Goal: Entertainment & Leisure: Consume media (video, audio)

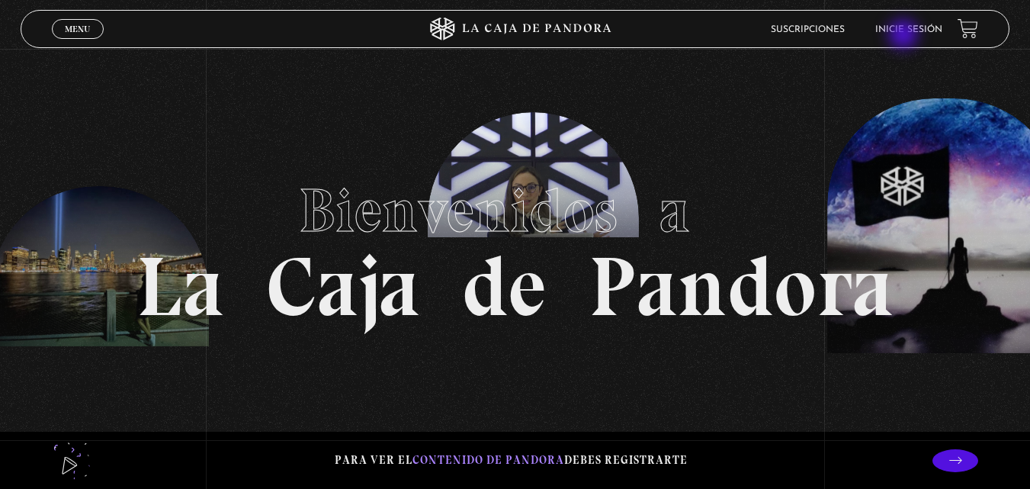
click at [905, 36] on li "Inicie sesión" at bounding box center [908, 30] width 67 height 24
click at [910, 31] on link "Inicie sesión" at bounding box center [908, 29] width 67 height 9
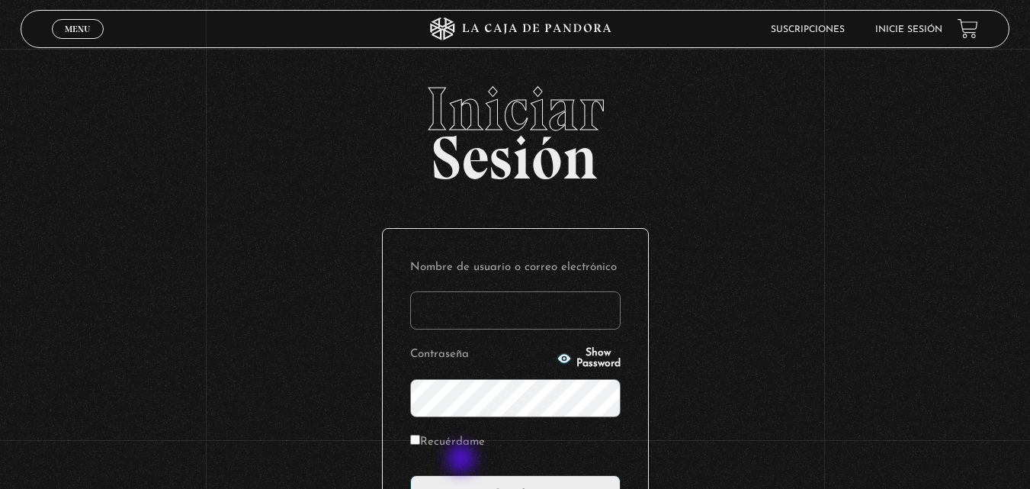
scroll to position [152, 0]
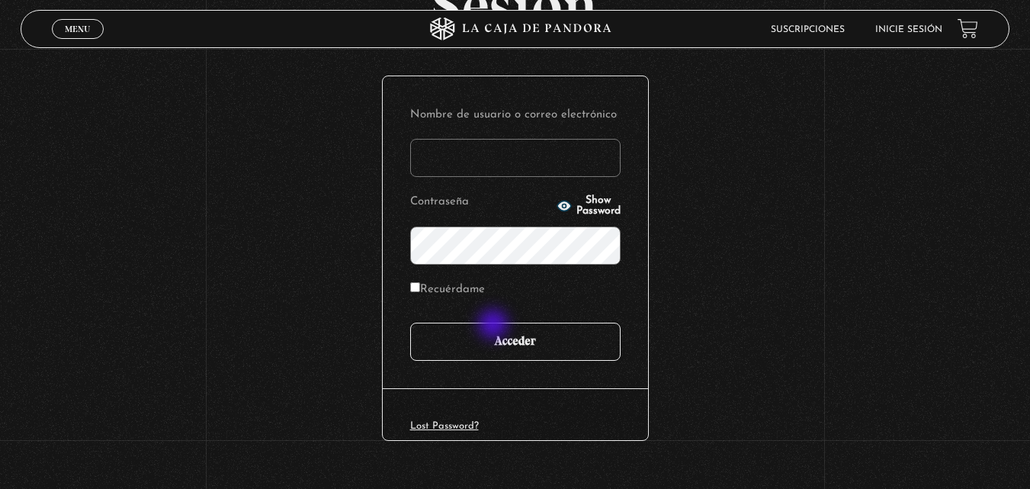
type input "andrea.sag27@gmail.com"
click at [496, 329] on input "Acceder" at bounding box center [515, 341] width 210 height 38
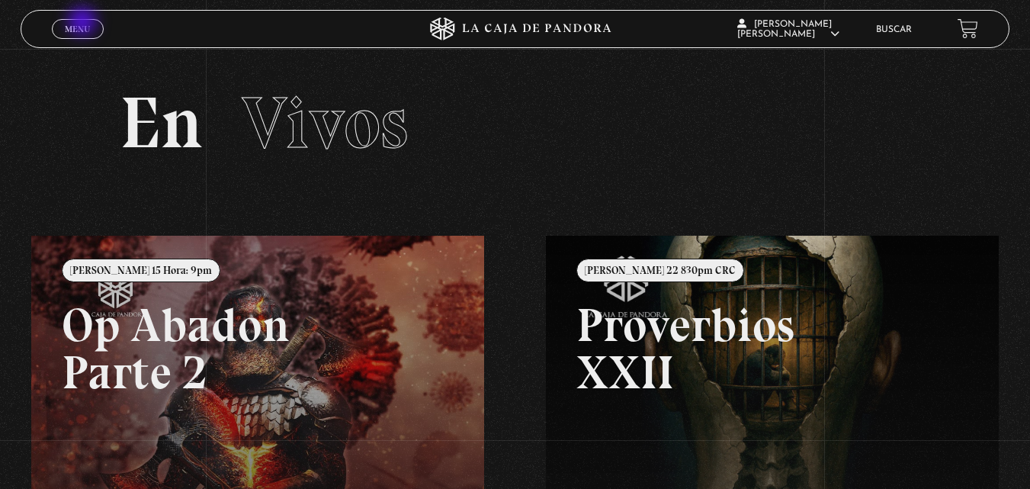
click at [82, 24] on span "Menu" at bounding box center [77, 28] width 25 height 9
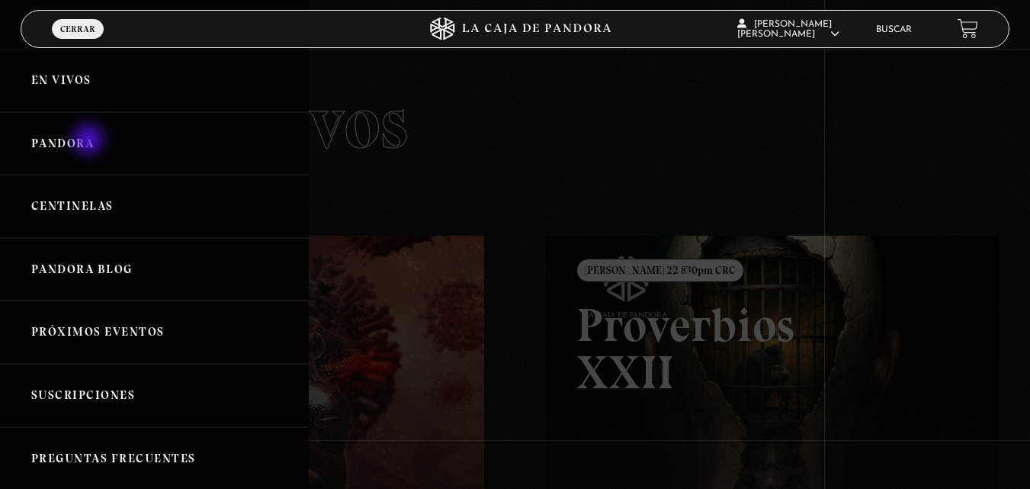
click at [90, 142] on link "Pandora" at bounding box center [154, 143] width 309 height 63
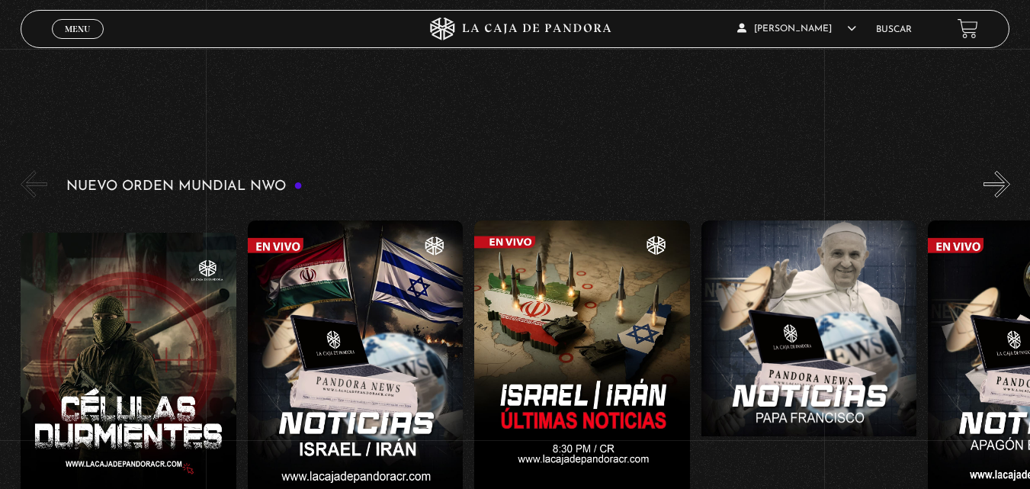
scroll to position [229, 0]
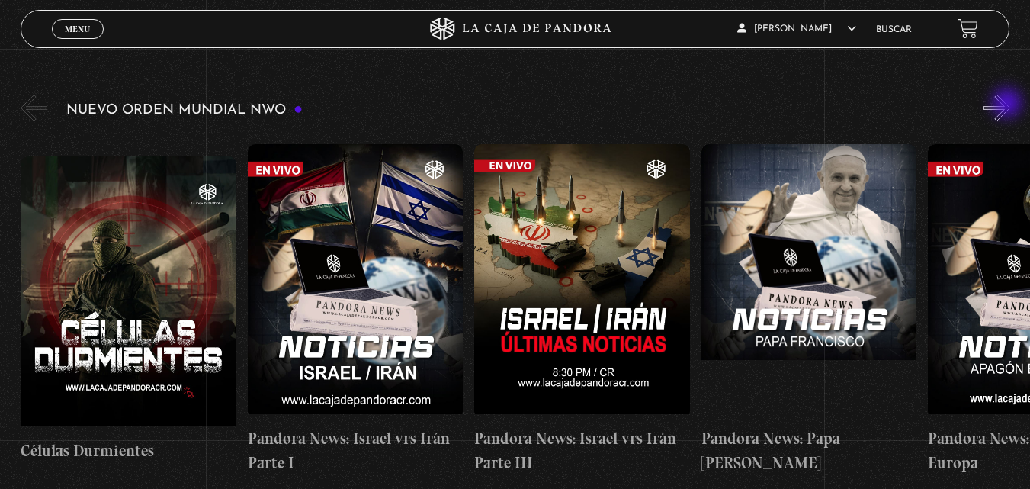
click at [1009, 104] on button "»" at bounding box center [996, 108] width 27 height 27
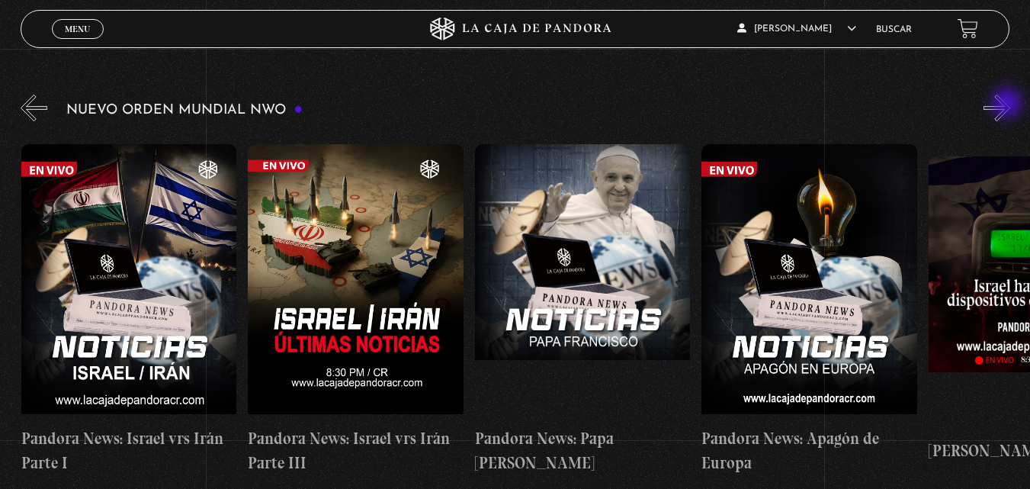
click at [1009, 104] on button "»" at bounding box center [996, 108] width 27 height 27
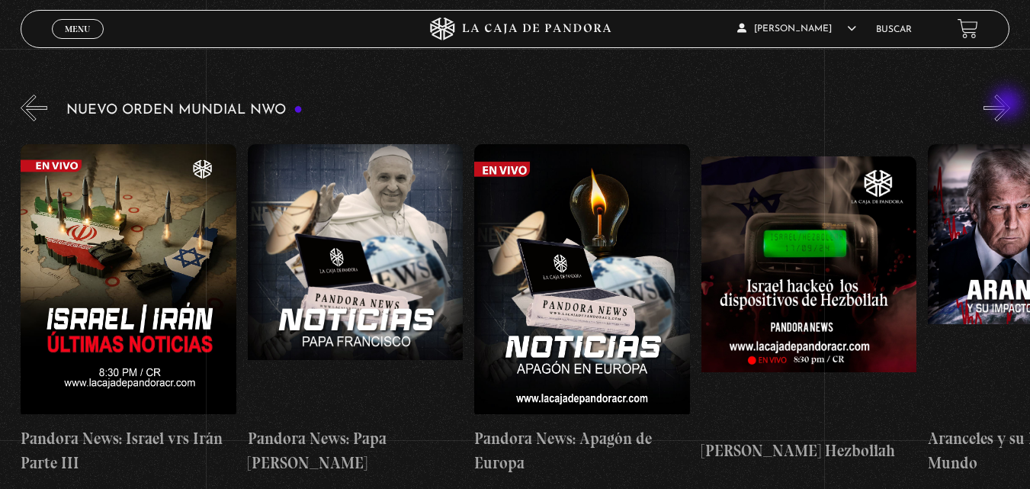
click at [1009, 104] on button "»" at bounding box center [996, 108] width 27 height 27
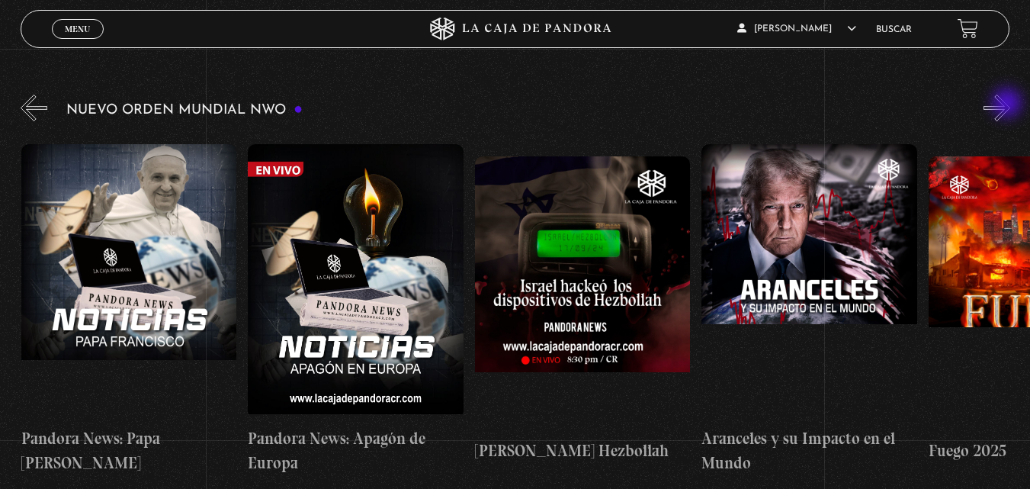
click at [1009, 104] on button "»" at bounding box center [996, 108] width 27 height 27
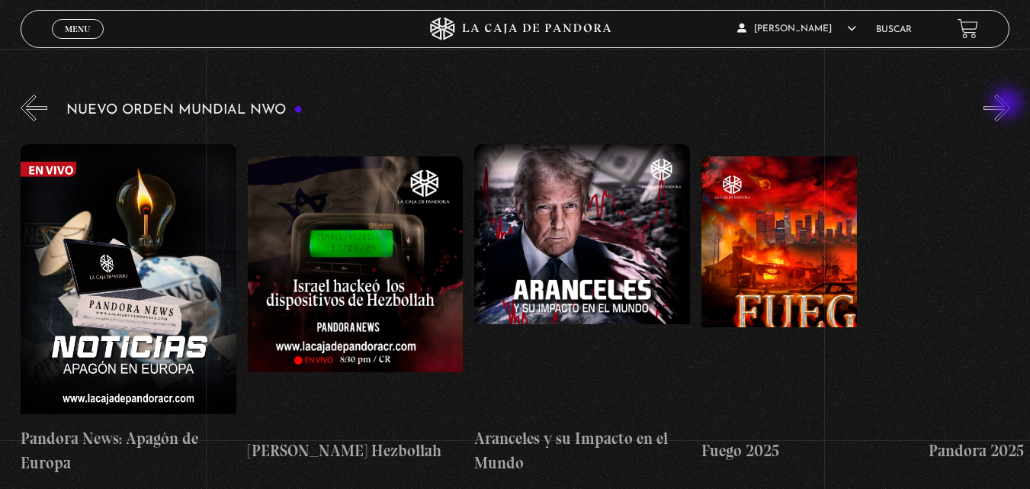
click at [1009, 104] on button "»" at bounding box center [996, 108] width 27 height 27
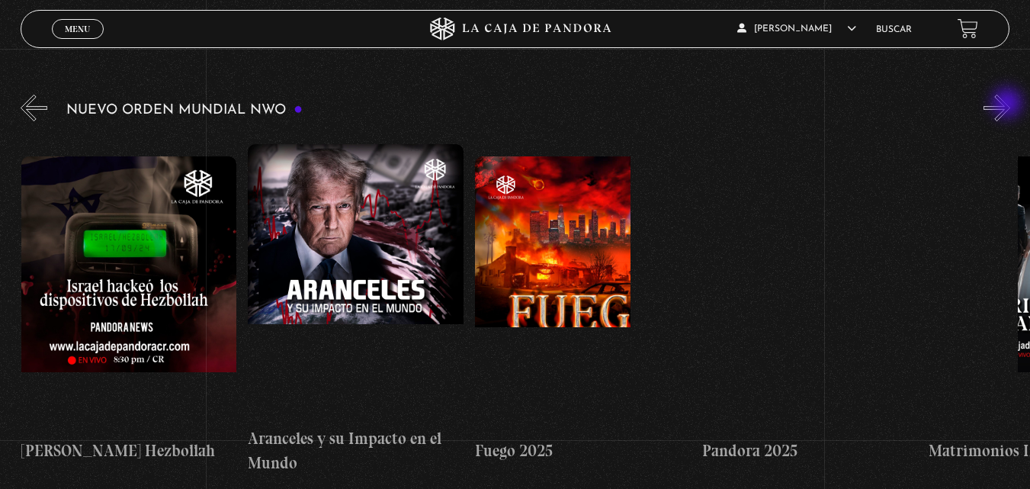
click at [1009, 104] on button "»" at bounding box center [996, 108] width 27 height 27
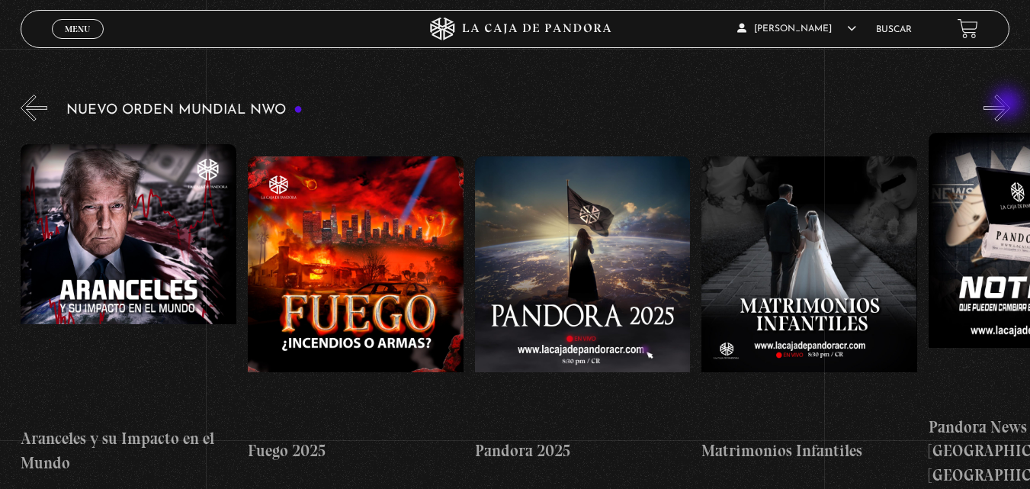
click at [1009, 104] on button "»" at bounding box center [996, 108] width 27 height 27
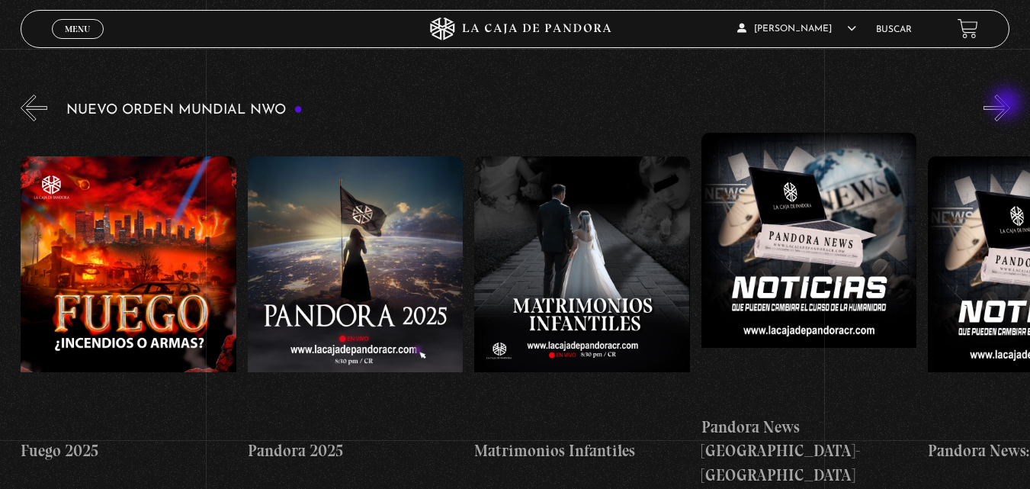
click at [1008, 104] on button "»" at bounding box center [996, 108] width 27 height 27
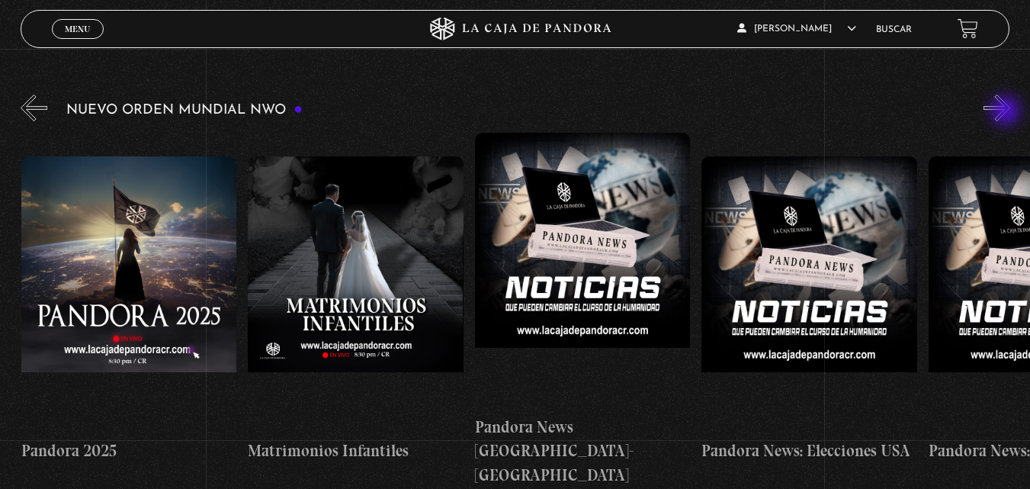
click at [1007, 112] on button "»" at bounding box center [996, 108] width 27 height 27
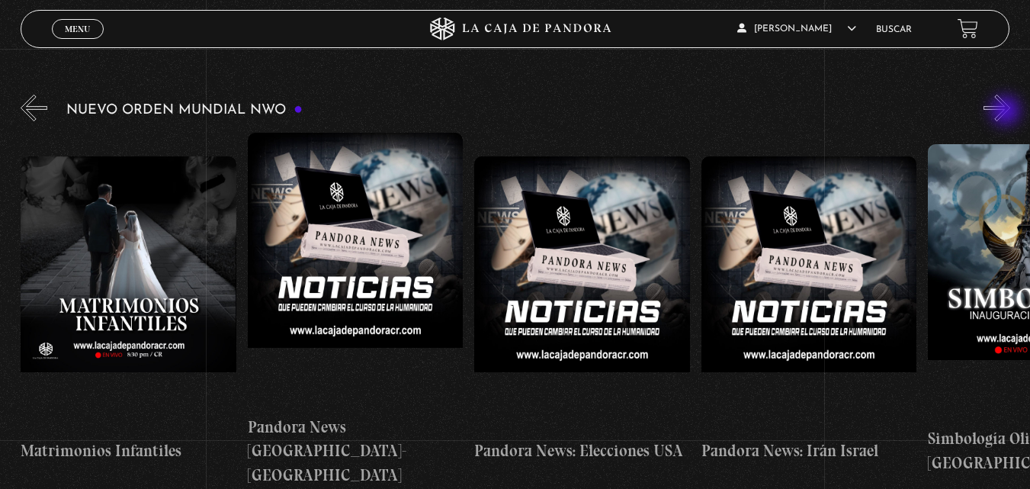
click at [1007, 112] on button "»" at bounding box center [996, 108] width 27 height 27
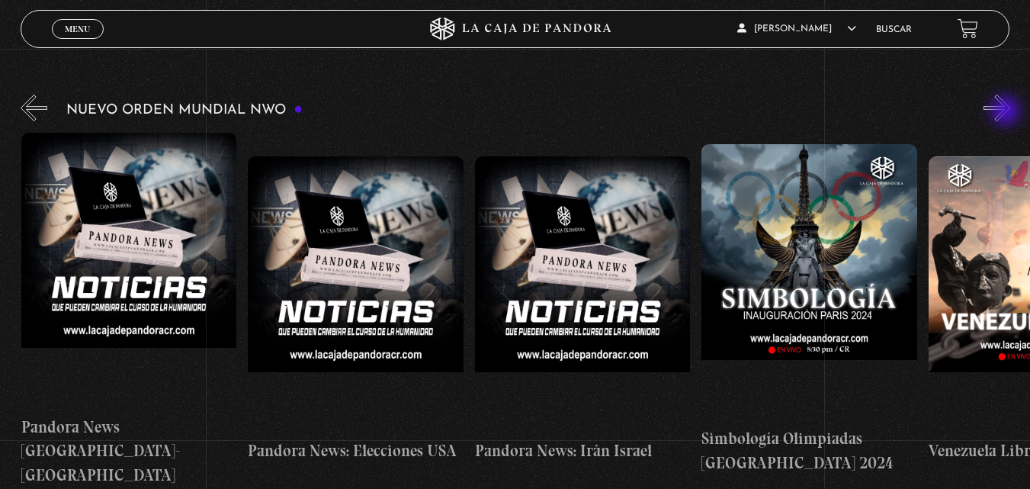
click at [1007, 112] on button "»" at bounding box center [996, 108] width 27 height 27
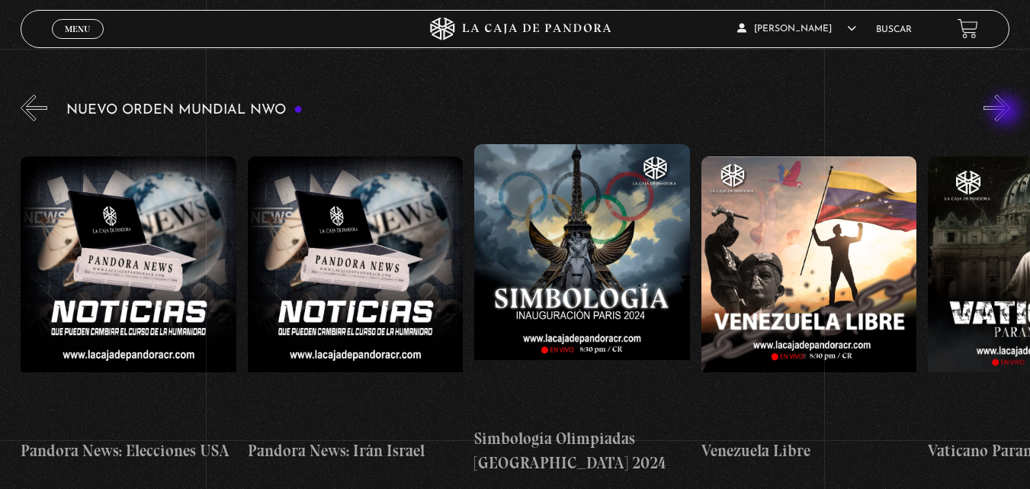
click at [1007, 112] on button "»" at bounding box center [996, 108] width 27 height 27
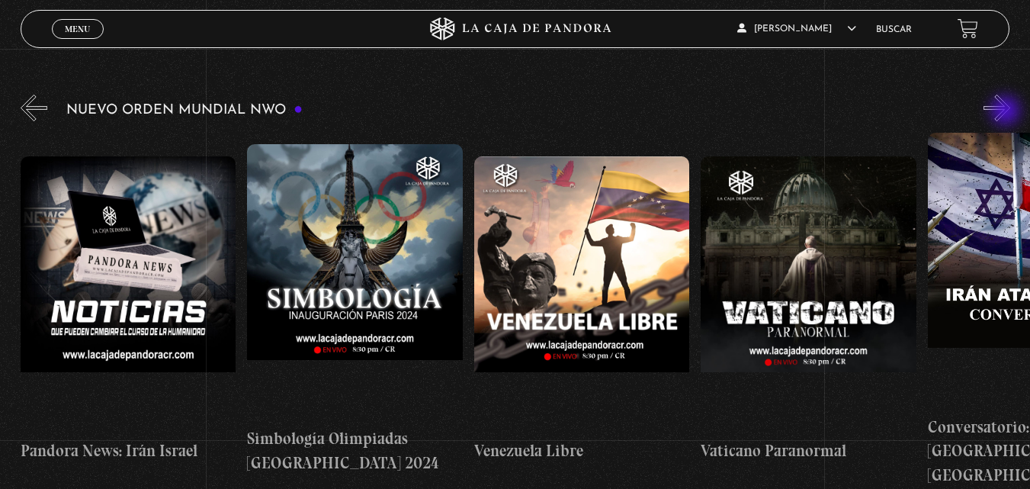
click at [1007, 112] on button "»" at bounding box center [996, 108] width 27 height 27
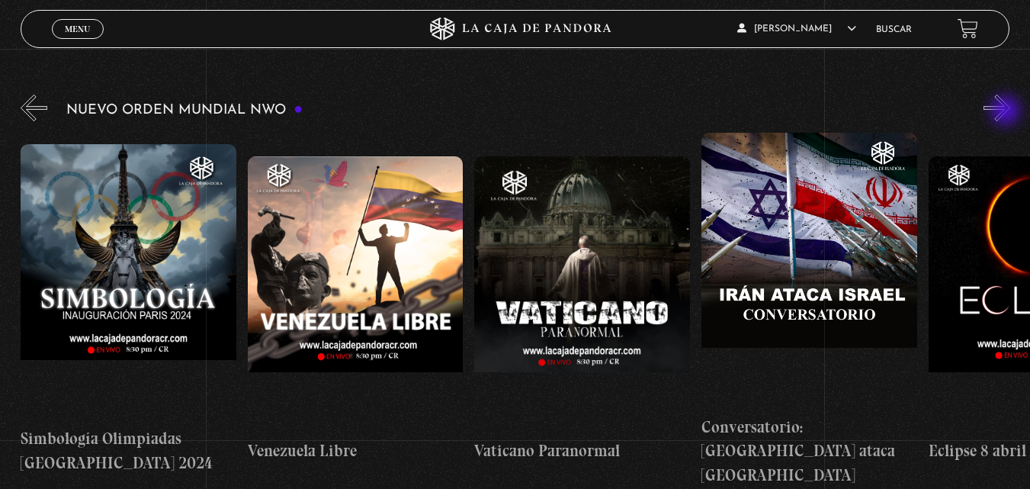
click at [1007, 112] on button "»" at bounding box center [996, 108] width 27 height 27
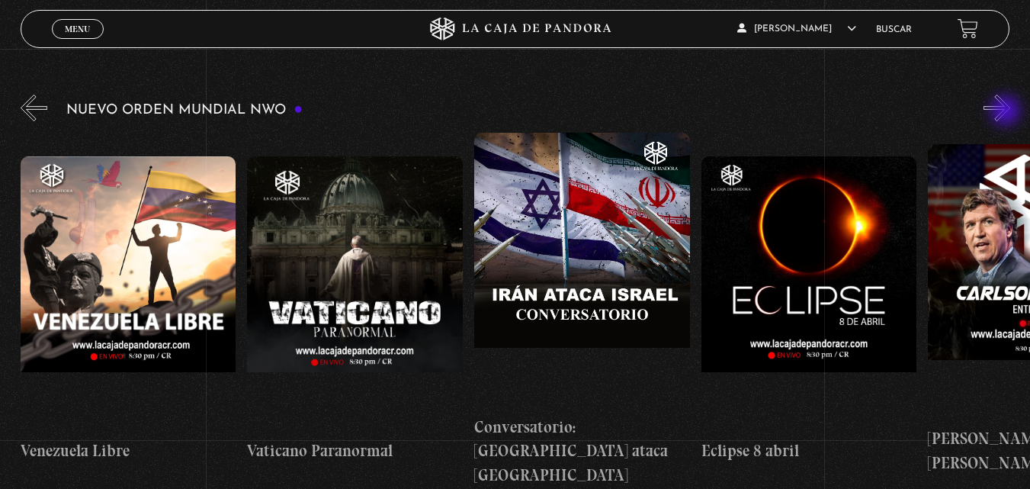
click at [1007, 112] on button "»" at bounding box center [996, 108] width 27 height 27
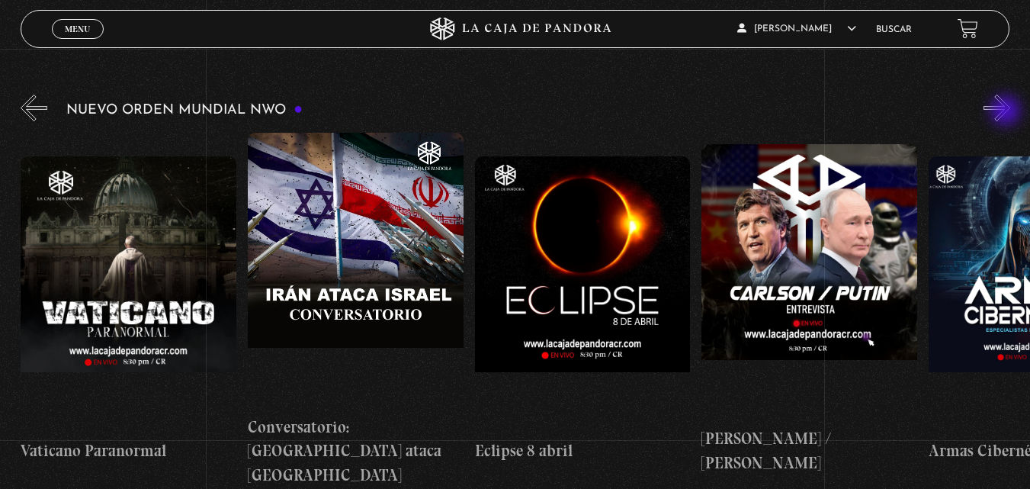
click at [1007, 112] on button "»" at bounding box center [996, 108] width 27 height 27
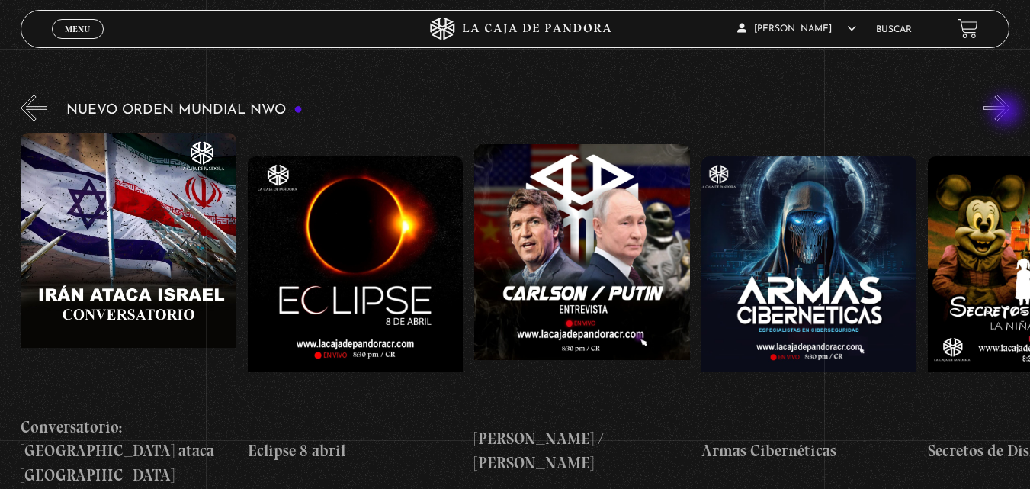
click at [1007, 112] on button "»" at bounding box center [996, 108] width 27 height 27
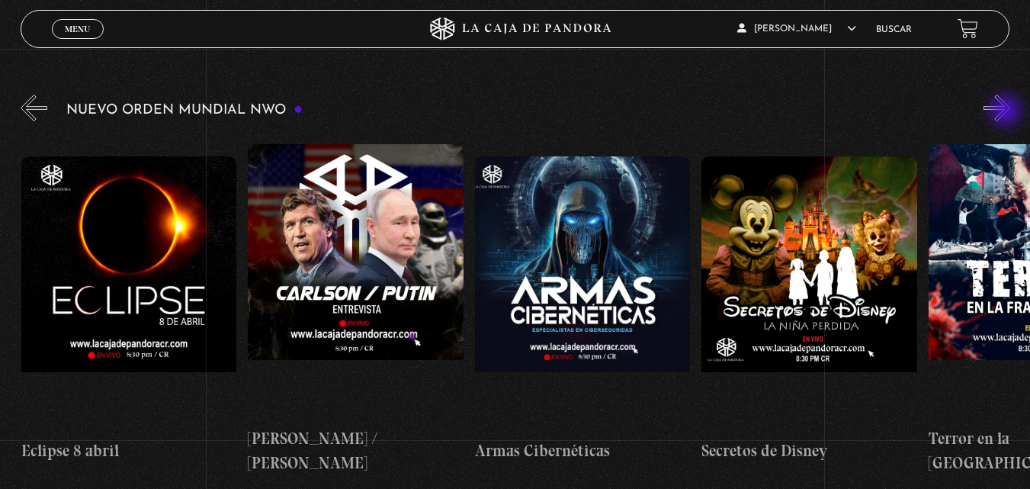
click at [1007, 112] on button "»" at bounding box center [996, 108] width 27 height 27
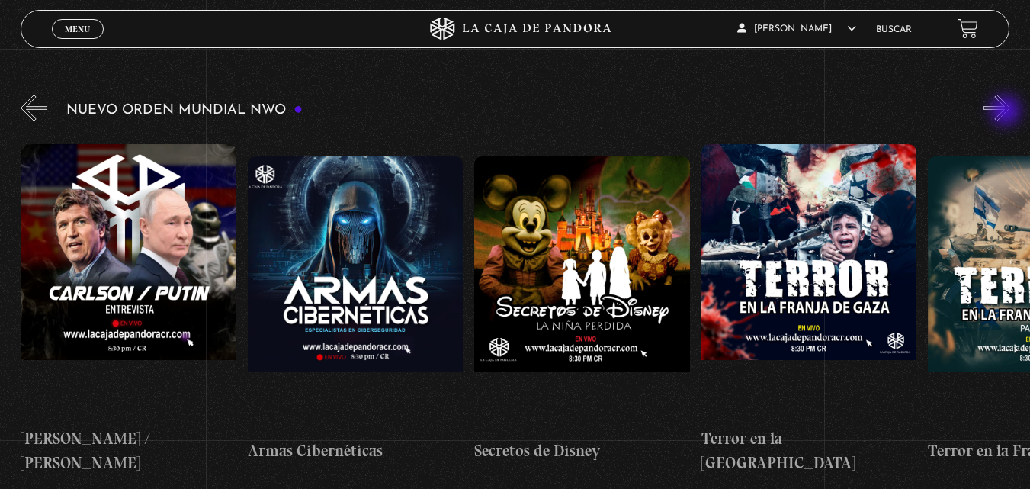
click at [1007, 112] on button "»" at bounding box center [996, 108] width 27 height 27
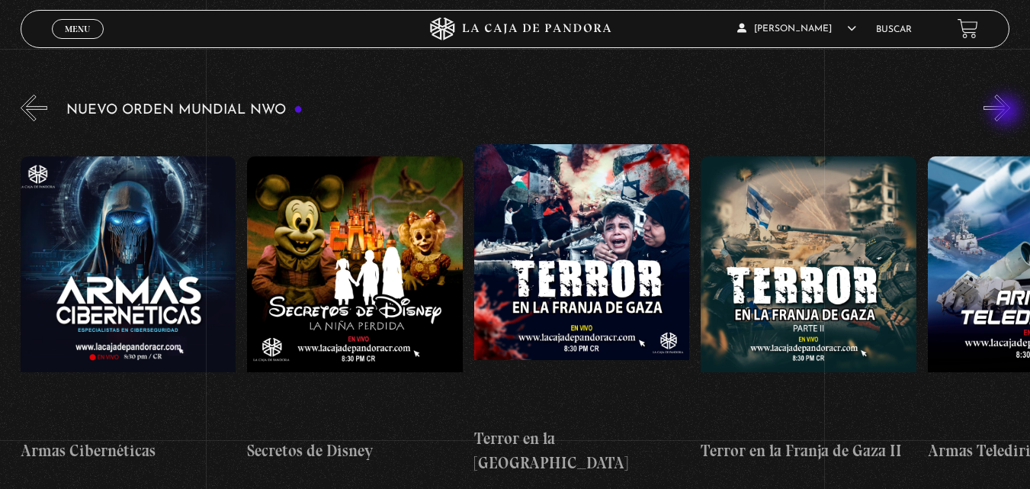
click at [1007, 112] on button "»" at bounding box center [996, 108] width 27 height 27
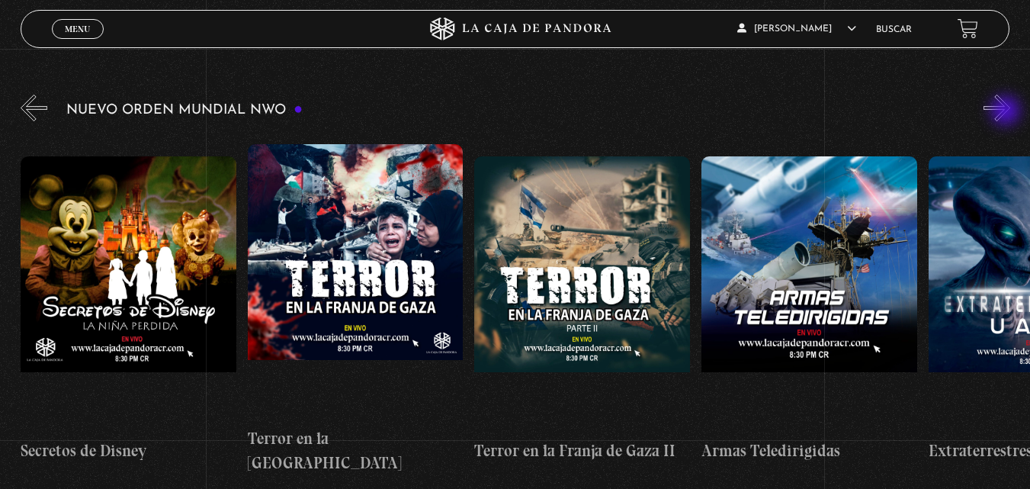
click at [1007, 112] on button "»" at bounding box center [996, 108] width 27 height 27
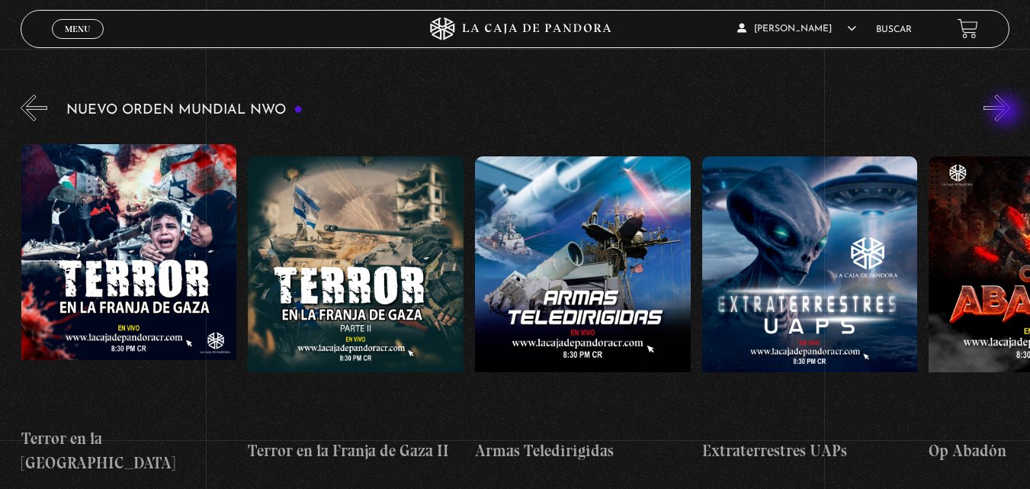
click at [1007, 112] on button "»" at bounding box center [996, 108] width 27 height 27
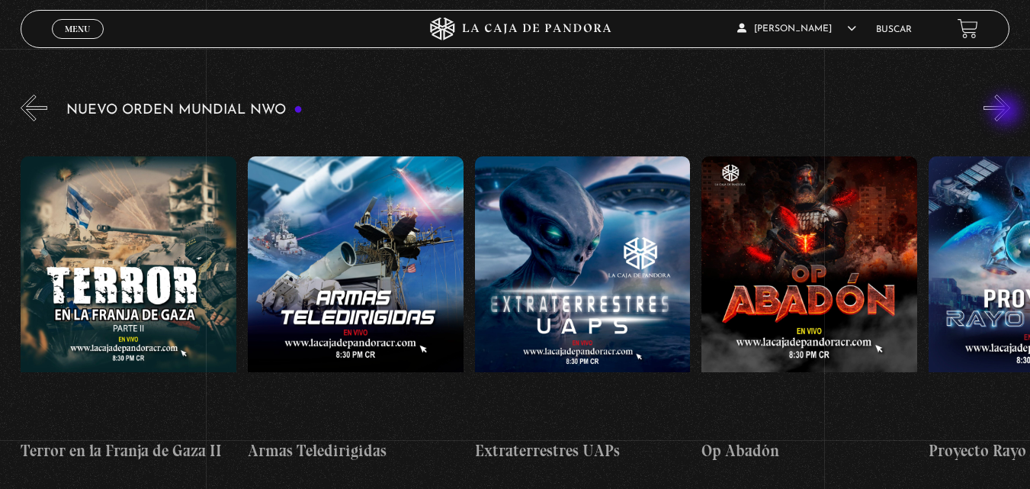
click at [1007, 112] on button "»" at bounding box center [996, 108] width 27 height 27
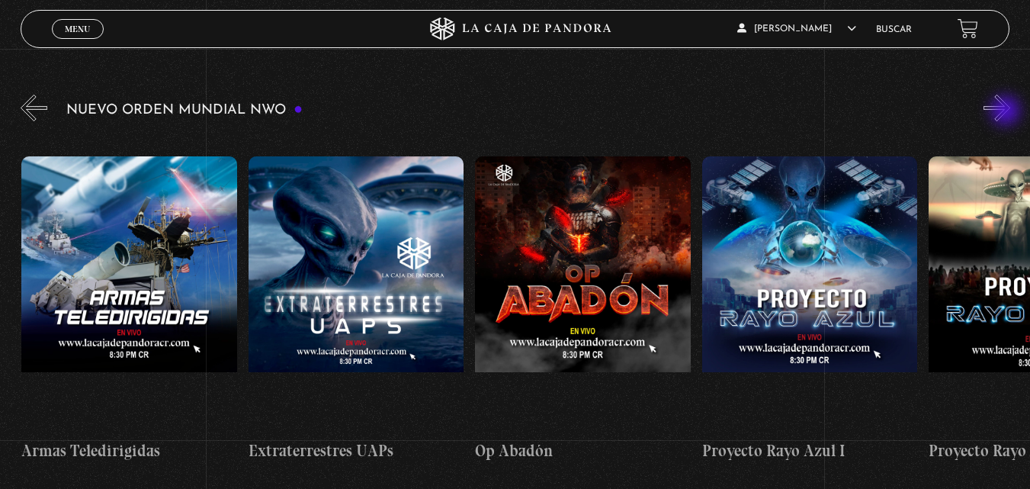
click at [1007, 112] on button "»" at bounding box center [996, 108] width 27 height 27
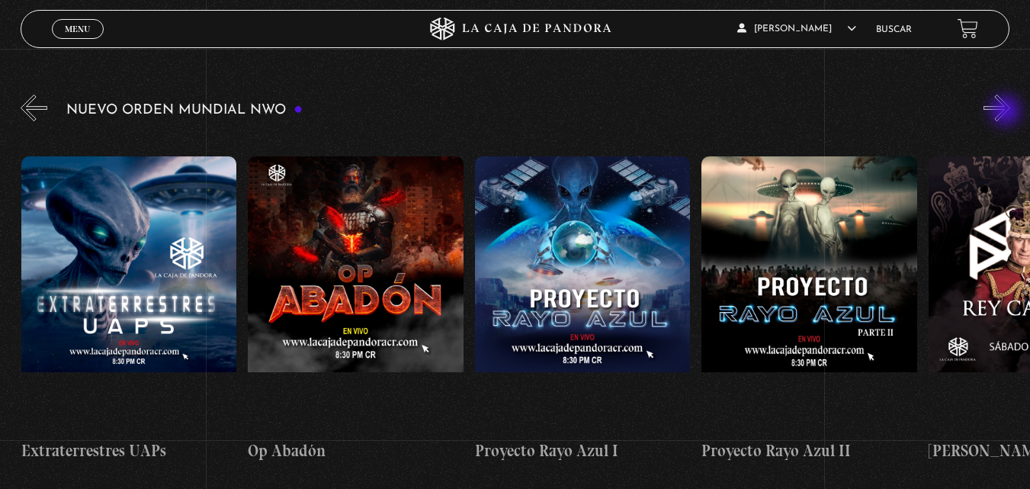
click at [1007, 112] on button "»" at bounding box center [996, 108] width 27 height 27
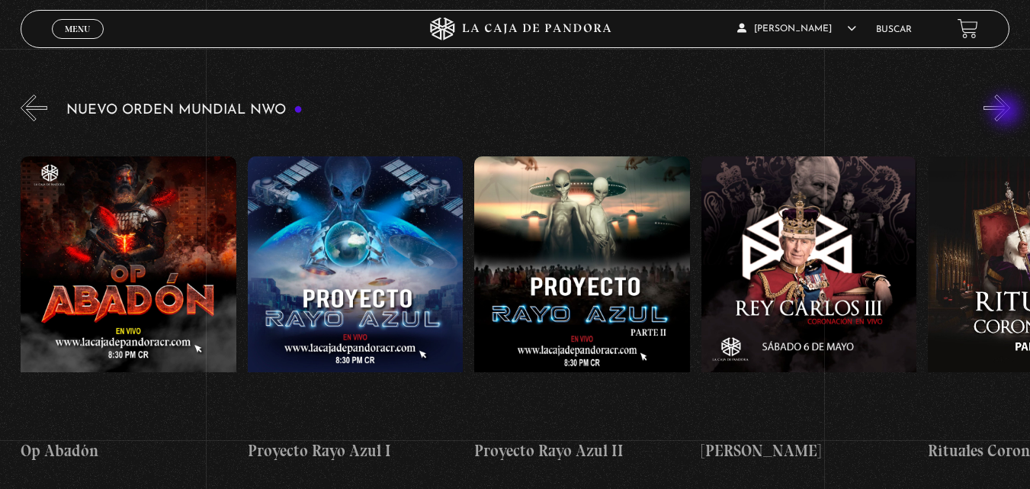
click at [1007, 112] on button "»" at bounding box center [996, 108] width 27 height 27
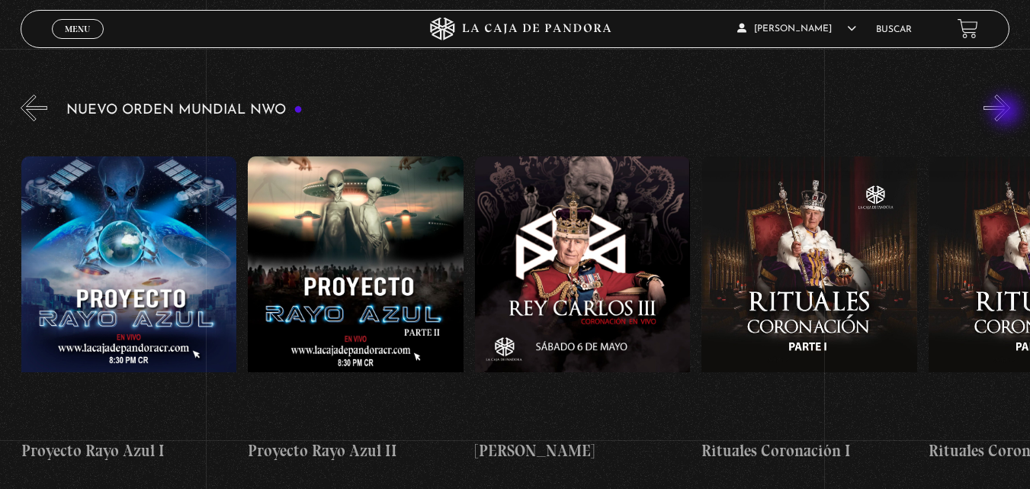
click at [1007, 112] on button "»" at bounding box center [996, 108] width 27 height 27
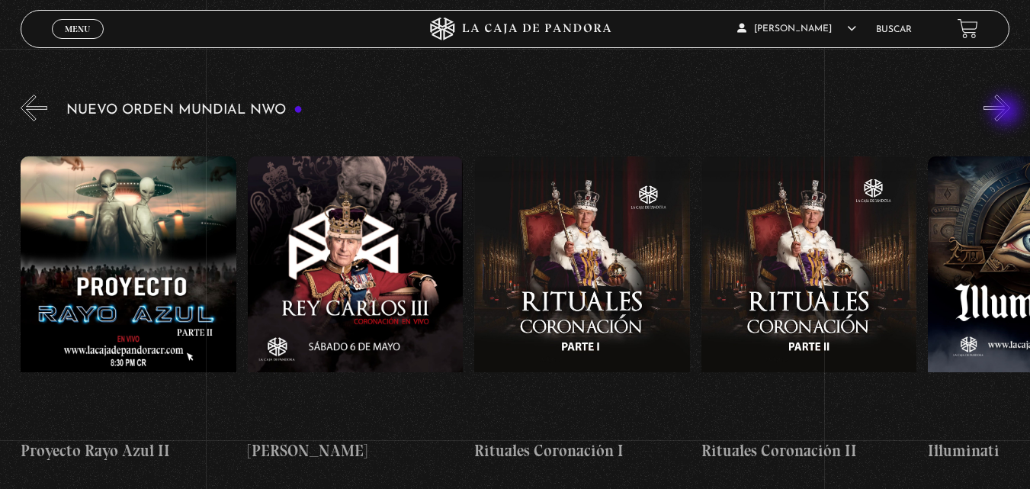
click at [1007, 112] on button "»" at bounding box center [996, 108] width 27 height 27
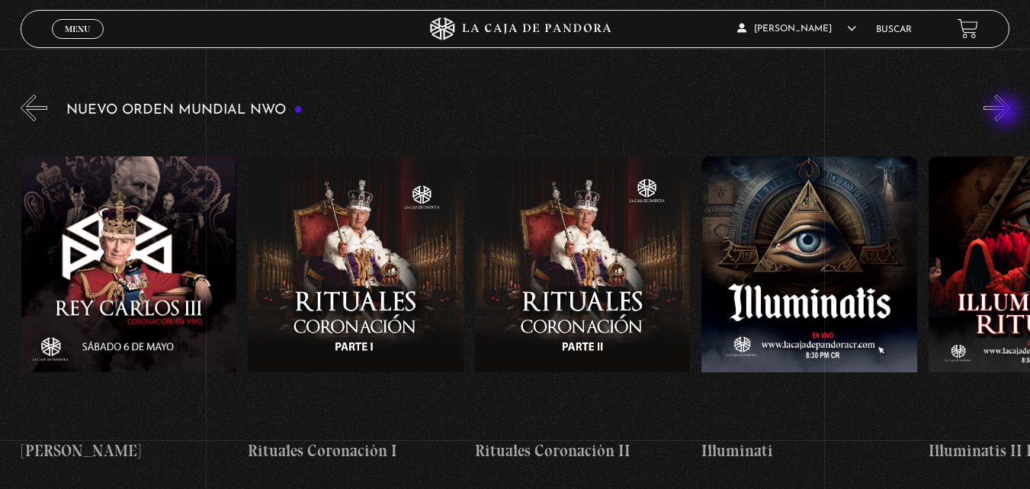
click at [1007, 112] on button "»" at bounding box center [996, 108] width 27 height 27
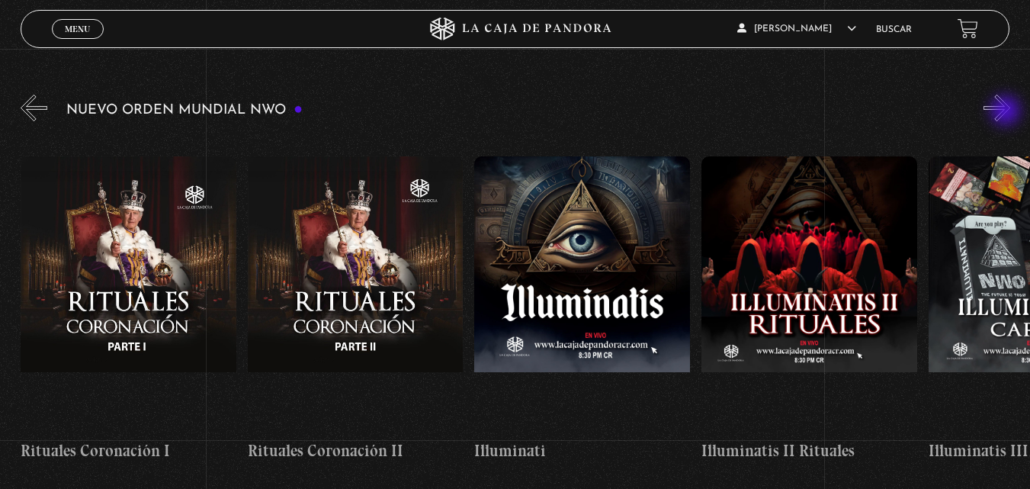
click at [1007, 112] on button "»" at bounding box center [996, 108] width 27 height 27
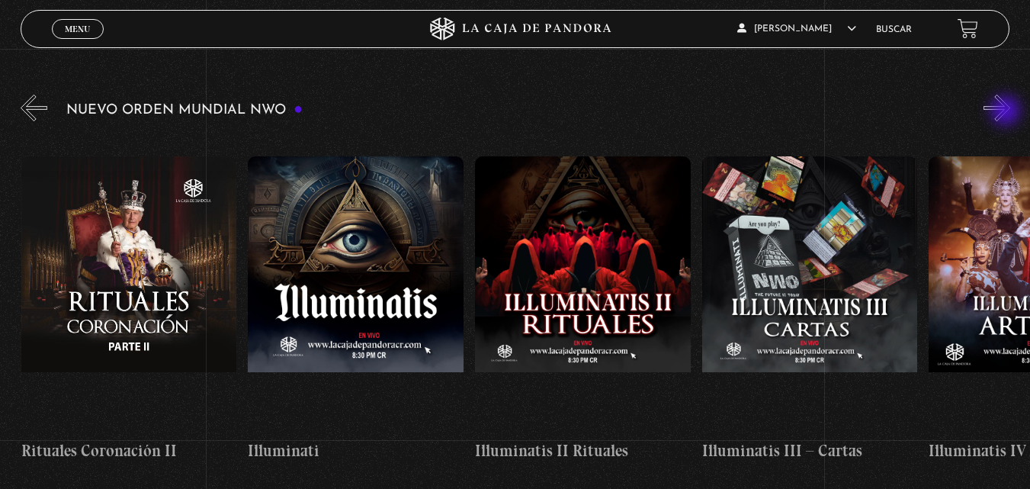
click at [1007, 112] on button "»" at bounding box center [996, 108] width 27 height 27
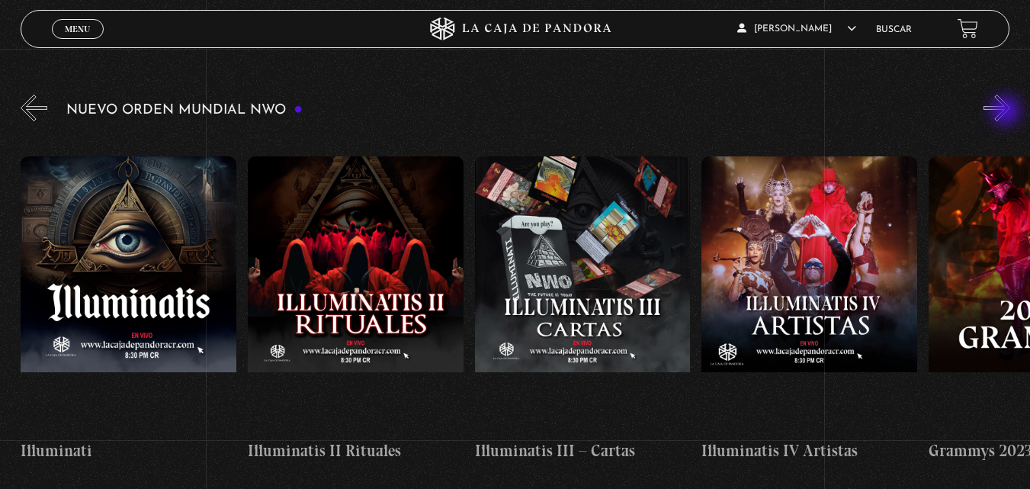
click at [1007, 112] on button "»" at bounding box center [996, 108] width 27 height 27
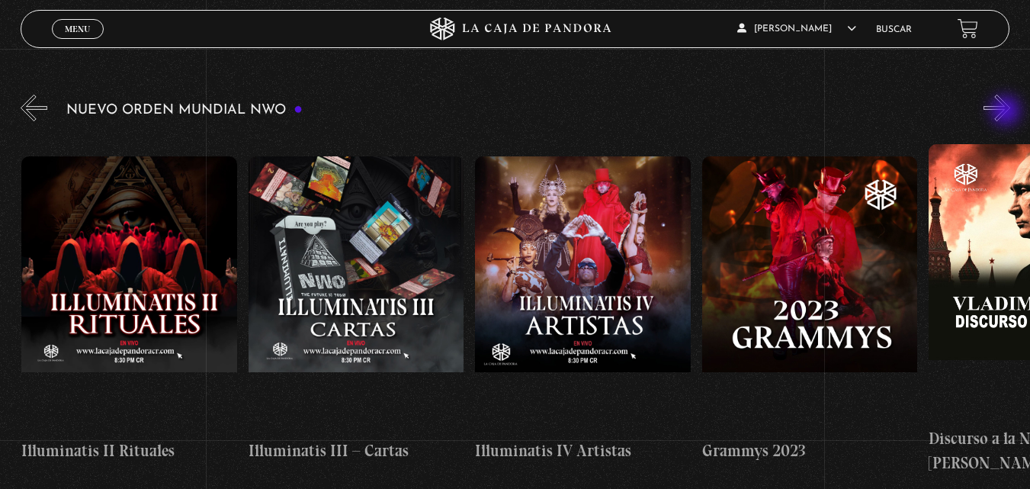
click at [1007, 112] on button "»" at bounding box center [996, 108] width 27 height 27
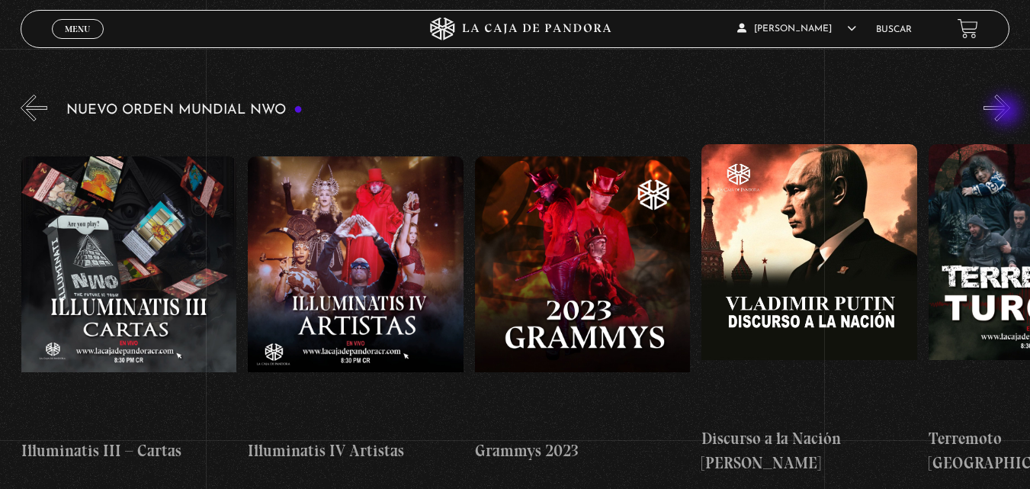
click at [1007, 112] on button "»" at bounding box center [996, 108] width 27 height 27
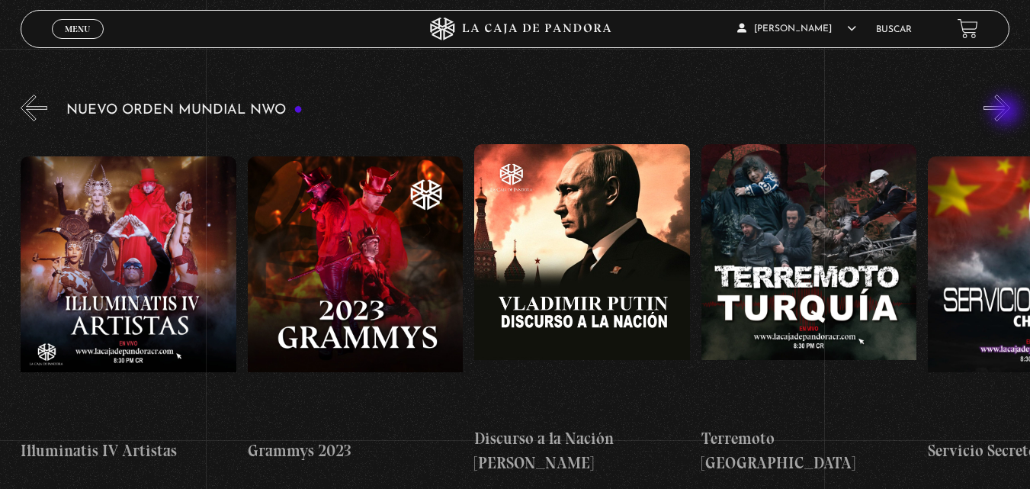
click at [1007, 112] on button "»" at bounding box center [996, 108] width 27 height 27
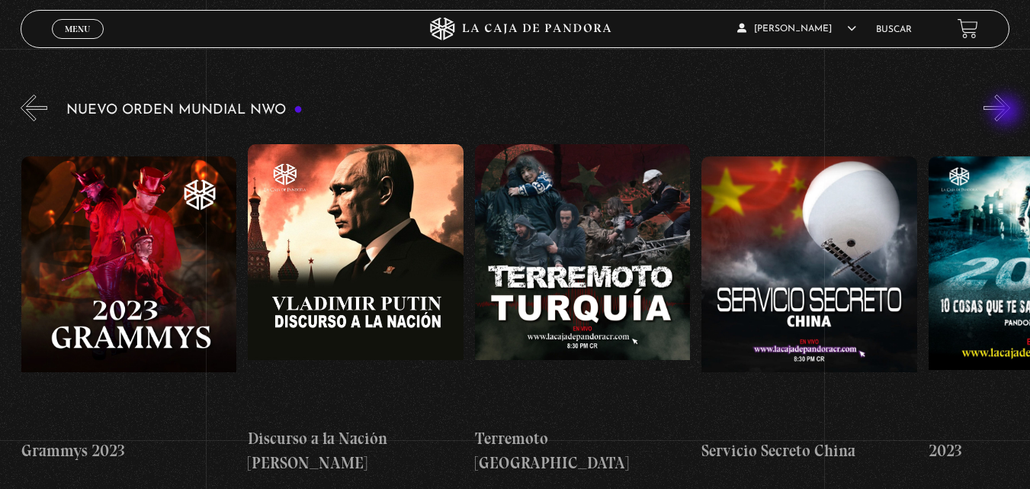
click at [1007, 112] on button "»" at bounding box center [996, 108] width 27 height 27
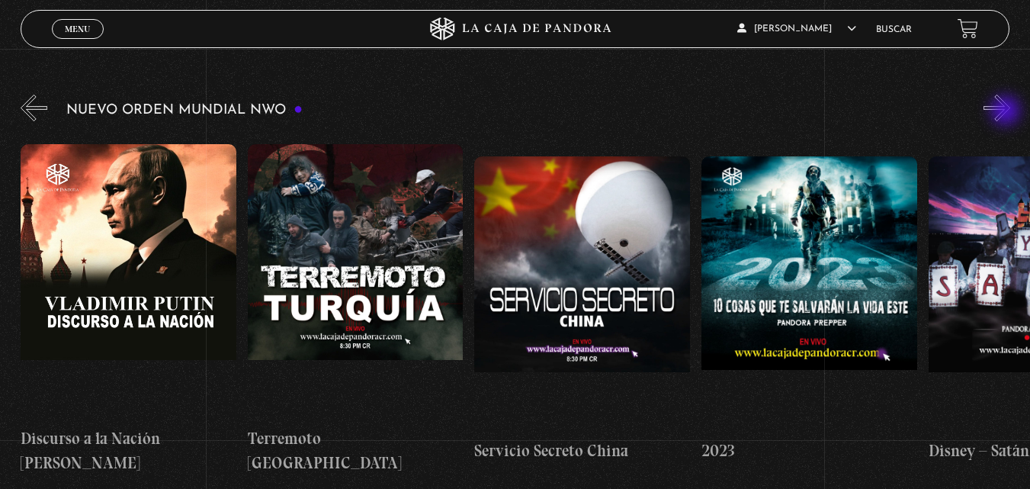
click at [1007, 112] on button "»" at bounding box center [996, 108] width 27 height 27
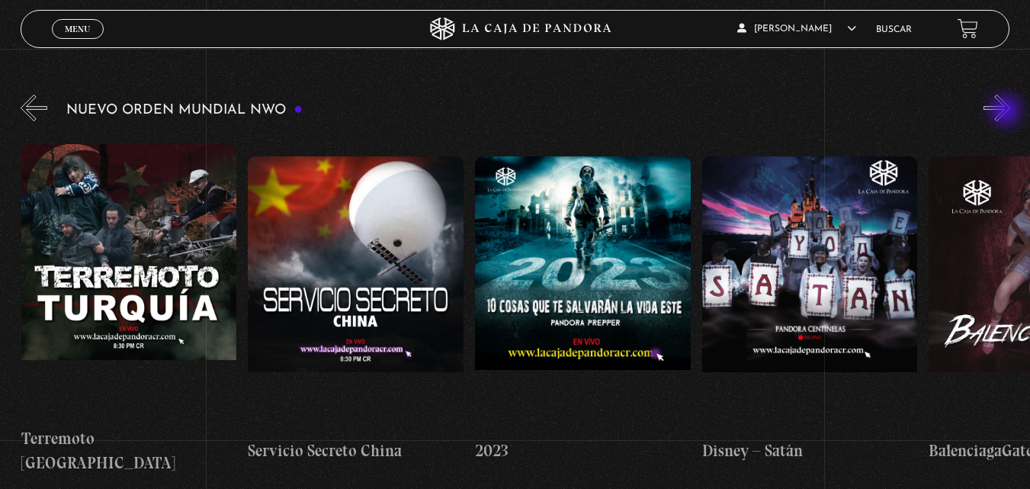
click at [1007, 112] on button "»" at bounding box center [996, 108] width 27 height 27
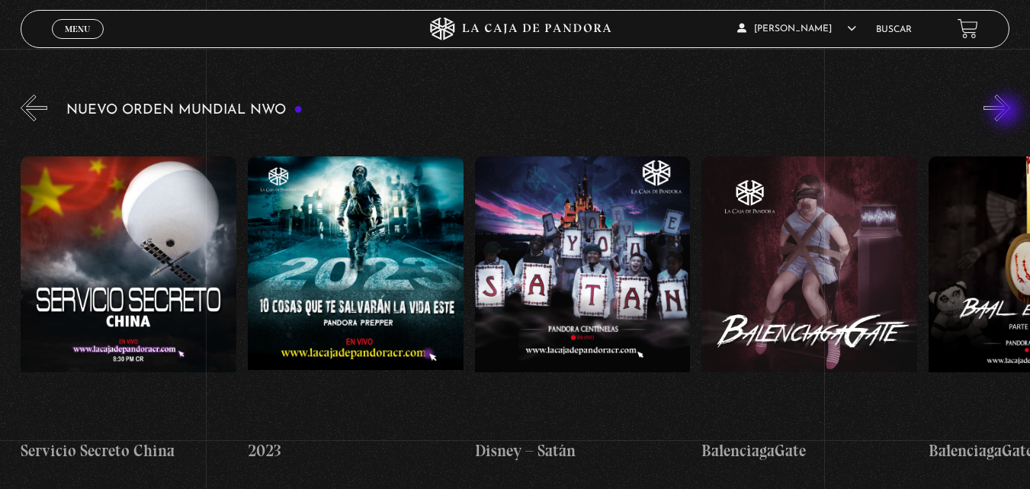
click at [1007, 112] on button "»" at bounding box center [996, 108] width 27 height 27
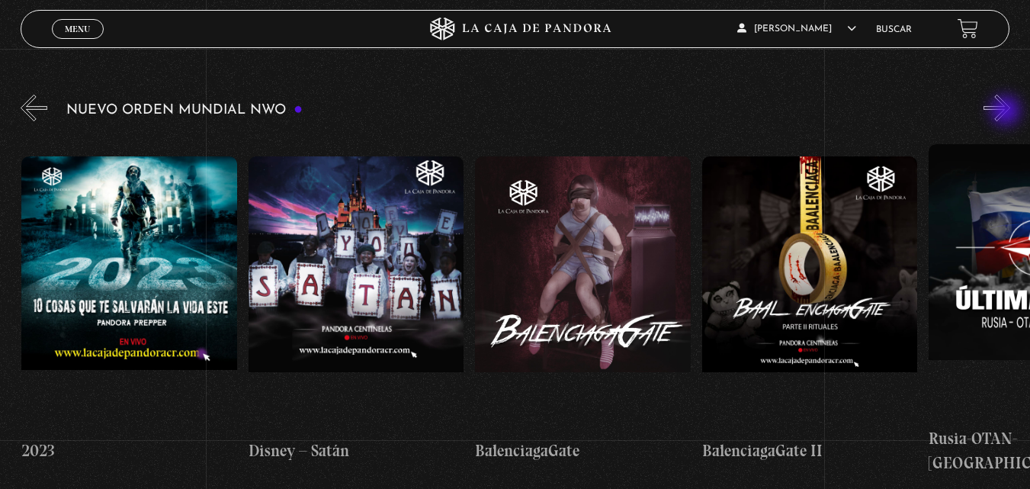
click at [1007, 112] on button "»" at bounding box center [996, 108] width 27 height 27
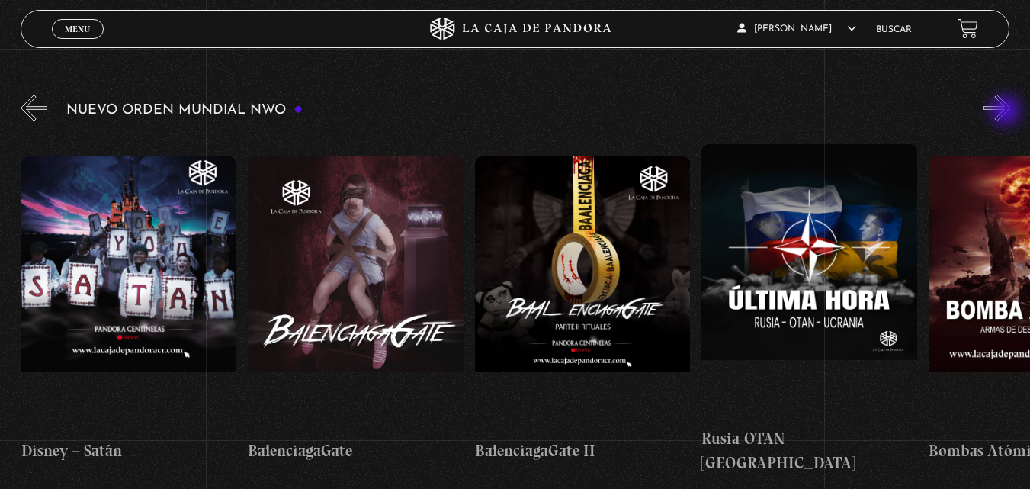
click at [1007, 112] on button "»" at bounding box center [996, 108] width 27 height 27
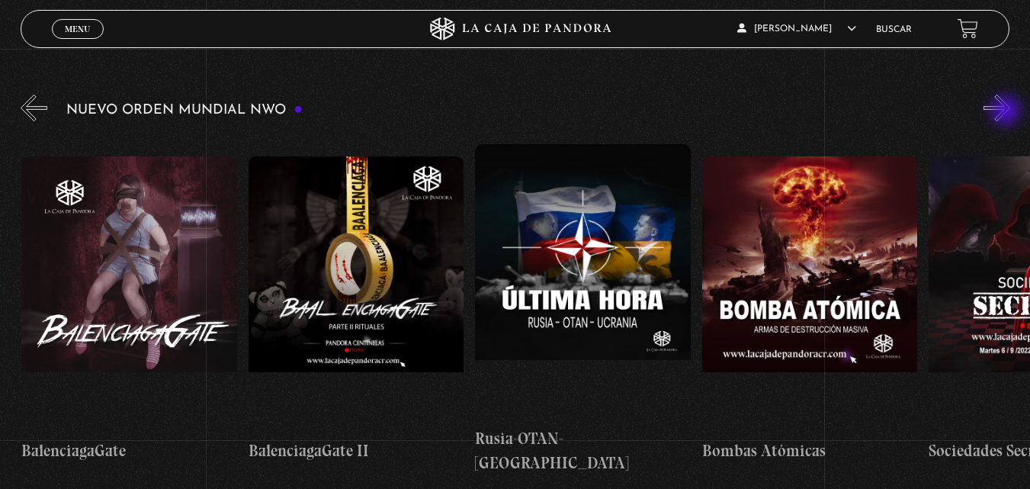
click at [1007, 112] on button "»" at bounding box center [996, 108] width 27 height 27
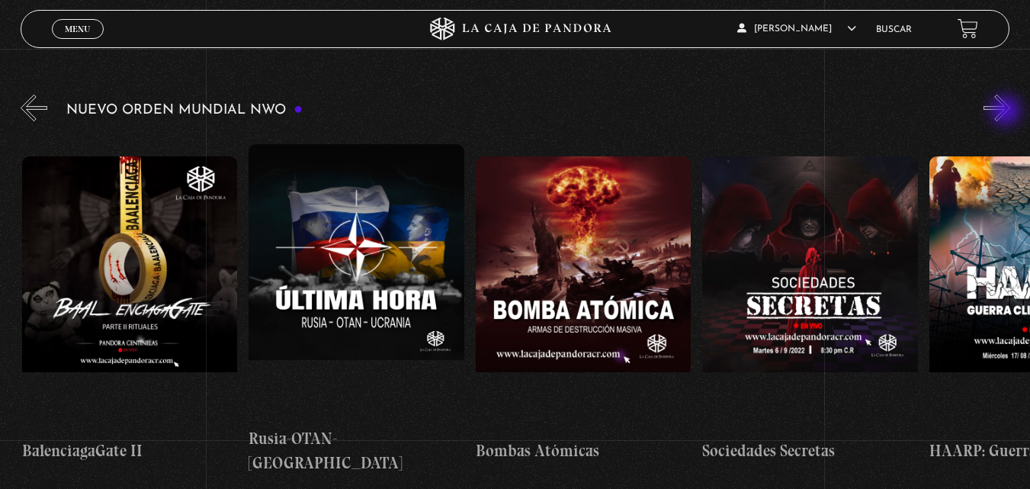
click at [1007, 112] on button "»" at bounding box center [996, 108] width 27 height 27
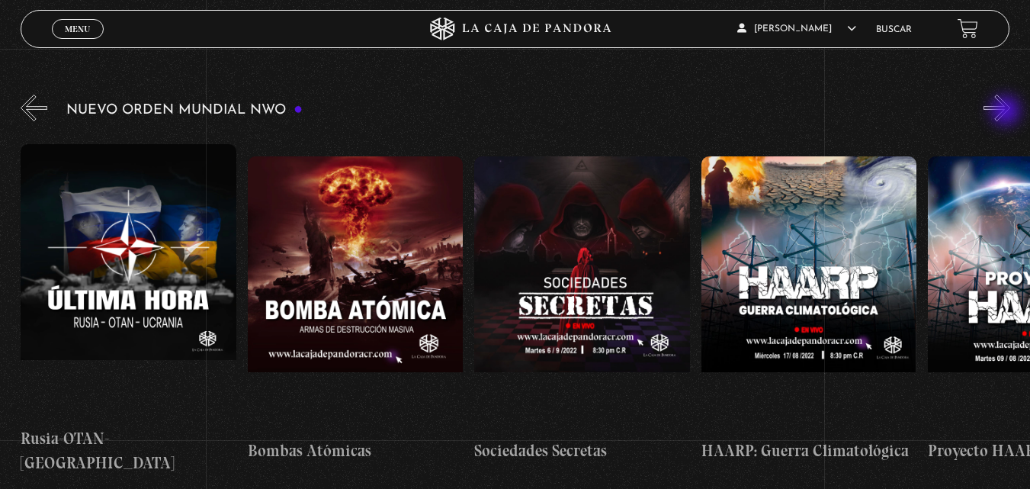
click at [1007, 112] on button "»" at bounding box center [996, 108] width 27 height 27
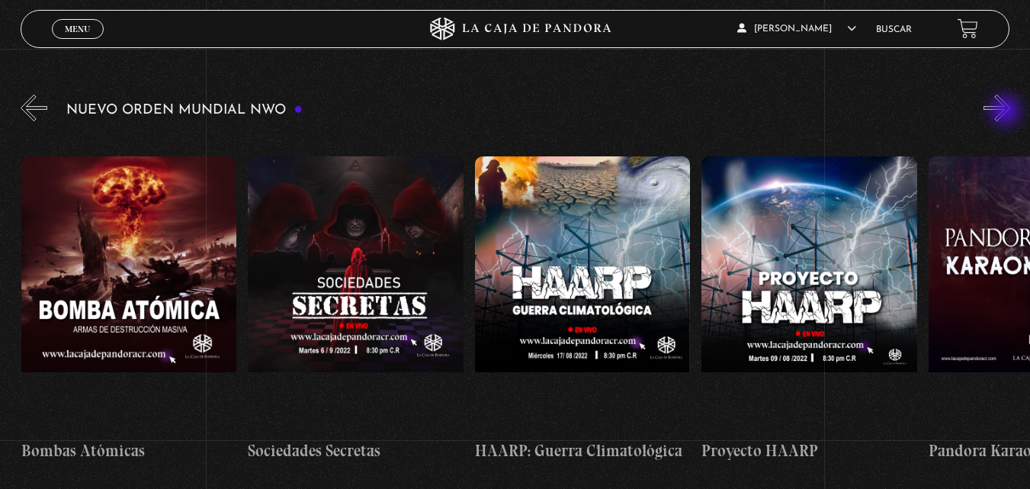
click at [1006, 113] on button "»" at bounding box center [996, 108] width 27 height 27
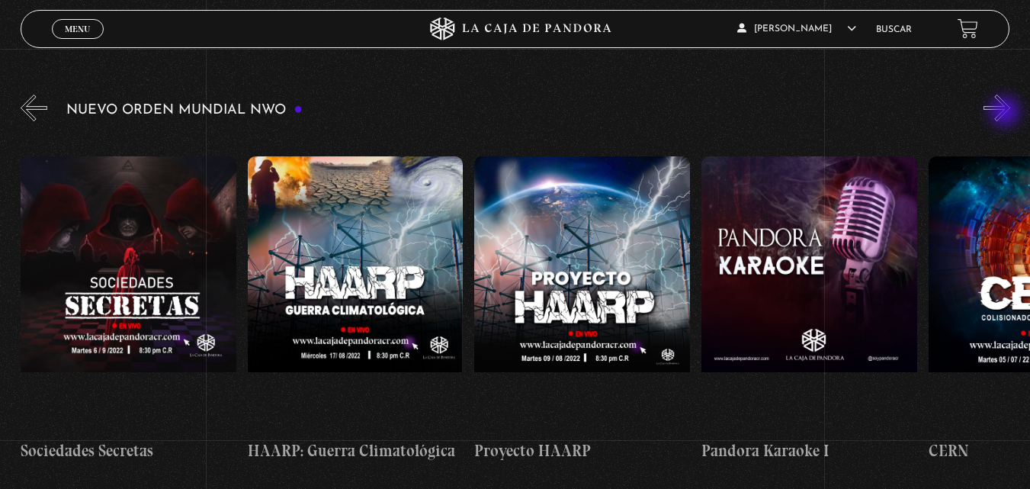
click at [1006, 113] on button "»" at bounding box center [996, 108] width 27 height 27
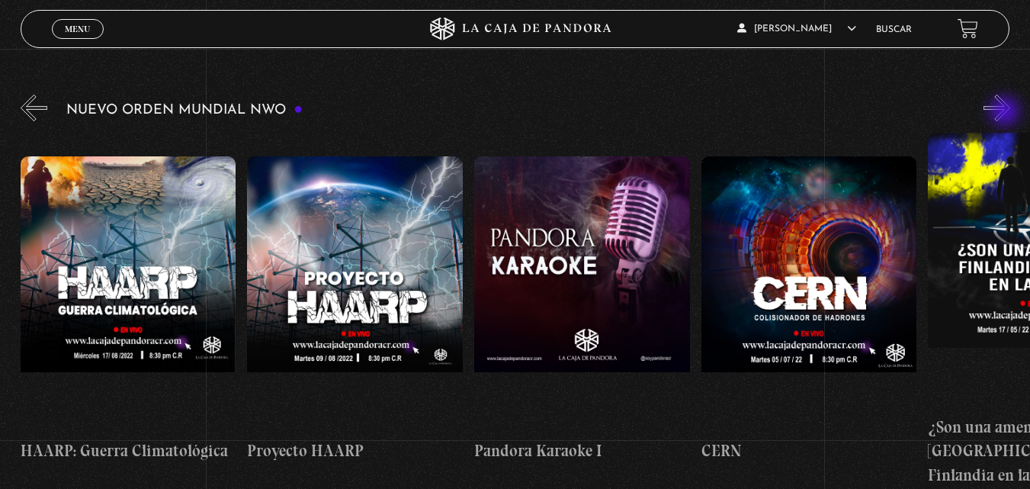
click at [1006, 113] on button "»" at bounding box center [996, 108] width 27 height 27
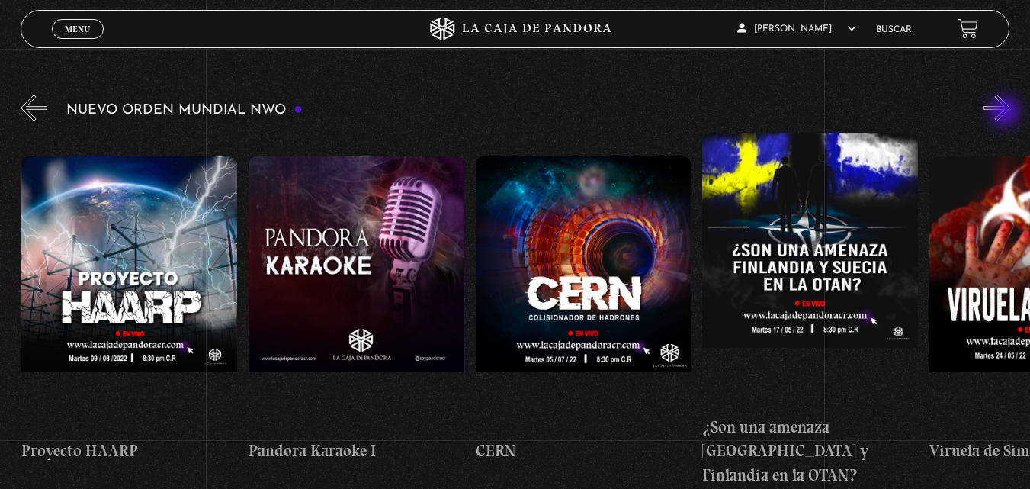
scroll to position [0, 10662]
click at [1006, 113] on button "»" at bounding box center [996, 108] width 27 height 27
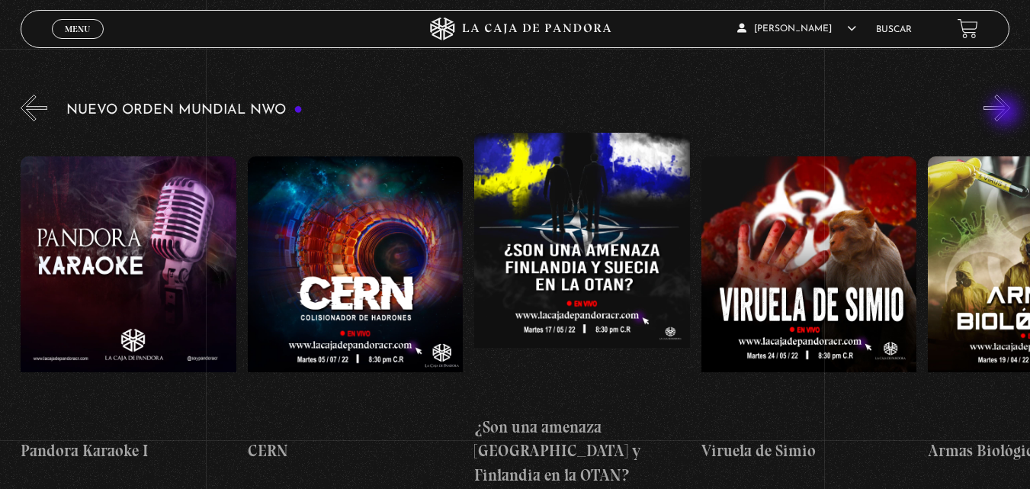
click at [1006, 113] on button "»" at bounding box center [996, 108] width 27 height 27
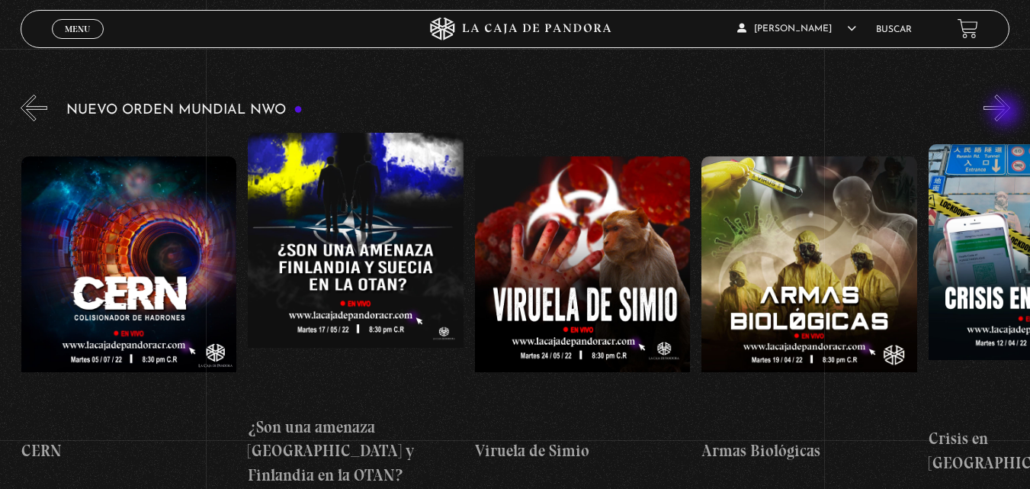
scroll to position [0, 11115]
click at [1006, 113] on button "»" at bounding box center [996, 108] width 27 height 27
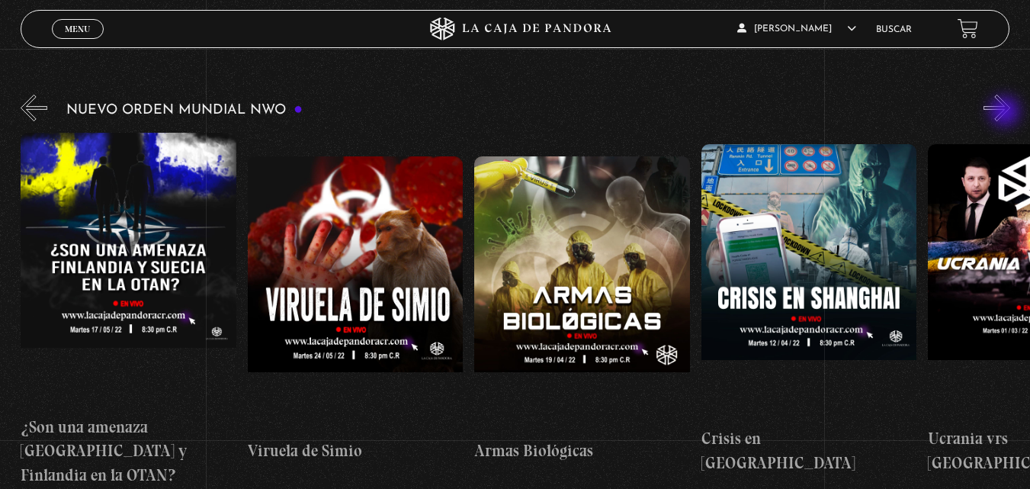
click at [1006, 113] on button "»" at bounding box center [996, 108] width 27 height 27
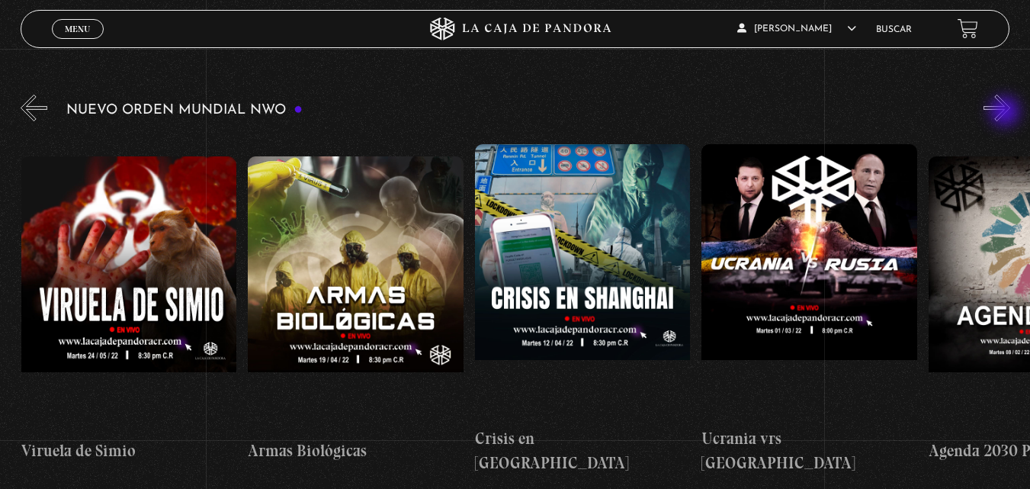
click at [1006, 113] on button "»" at bounding box center [996, 108] width 27 height 27
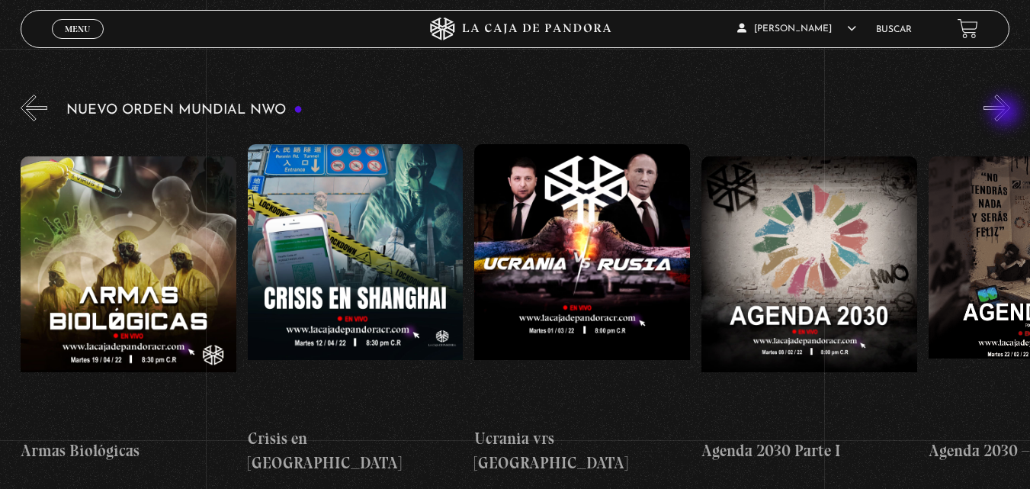
click at [1006, 113] on button "»" at bounding box center [996, 108] width 27 height 27
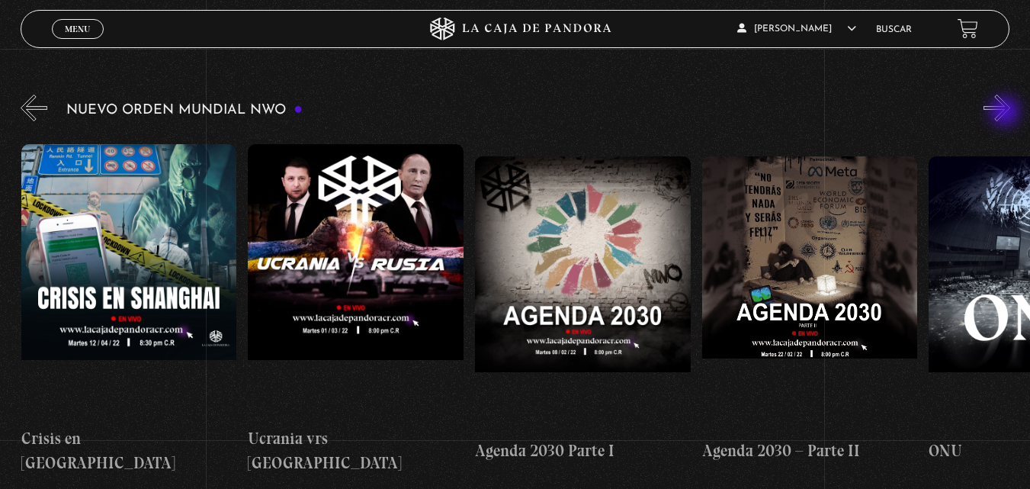
click at [1006, 113] on button "»" at bounding box center [996, 108] width 27 height 27
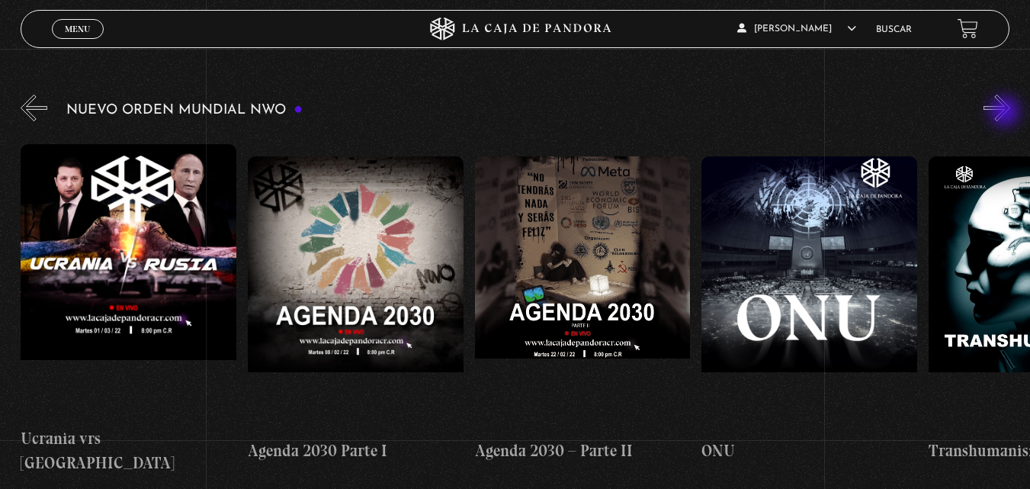
click at [1006, 113] on button "»" at bounding box center [996, 108] width 27 height 27
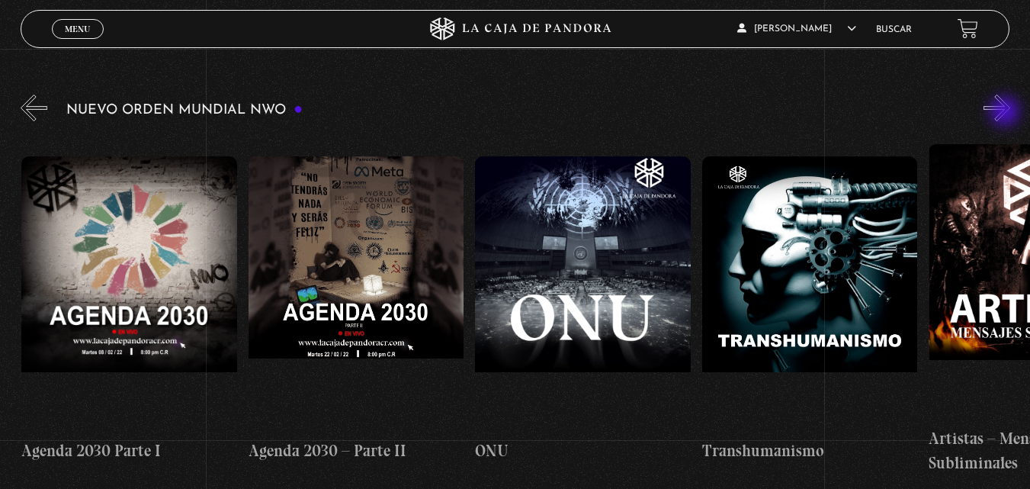
click at [1006, 113] on button "»" at bounding box center [996, 108] width 27 height 27
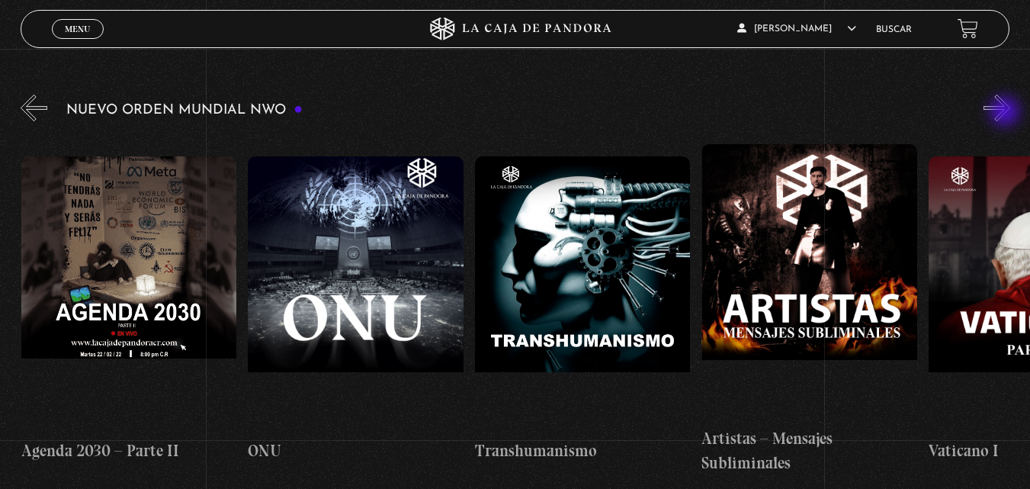
click at [1006, 113] on button "»" at bounding box center [996, 108] width 27 height 27
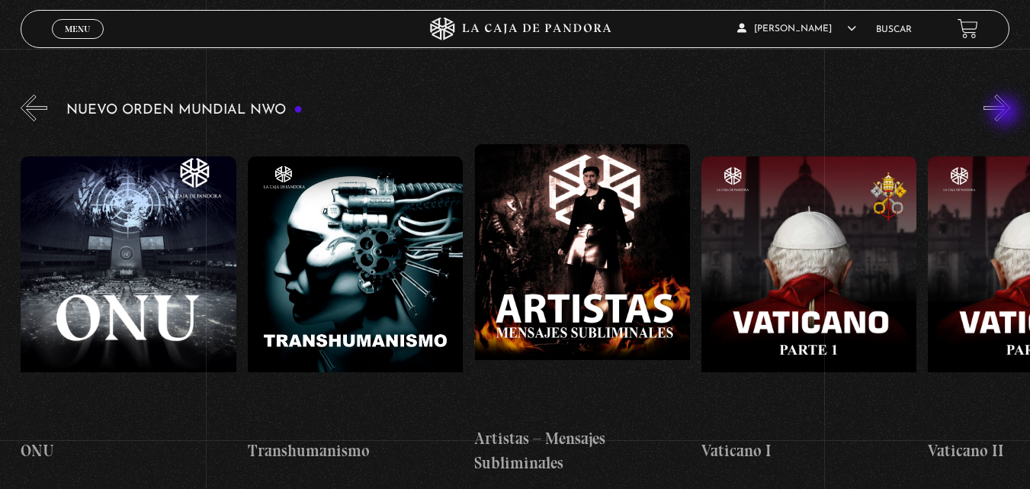
click at [1006, 113] on button "»" at bounding box center [996, 108] width 27 height 27
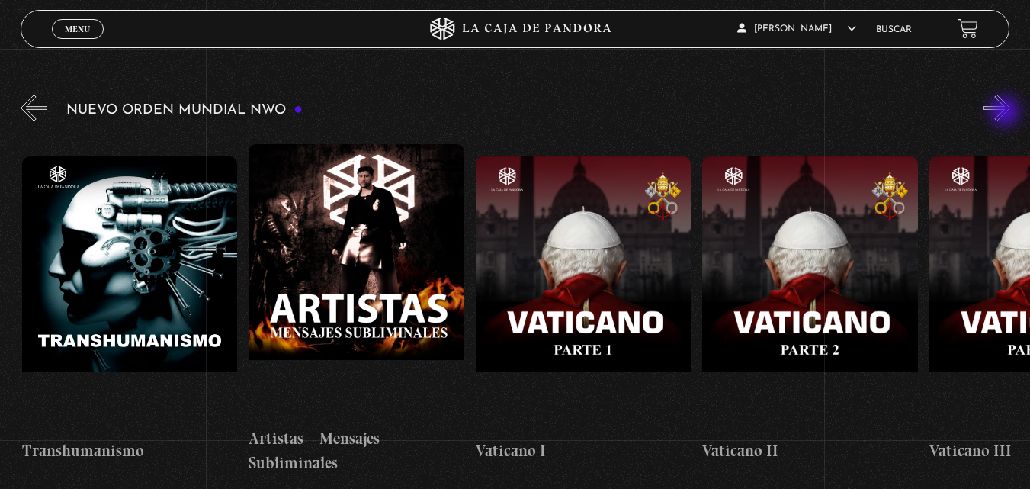
scroll to position [0, 13157]
click at [1006, 113] on button "»" at bounding box center [996, 108] width 27 height 27
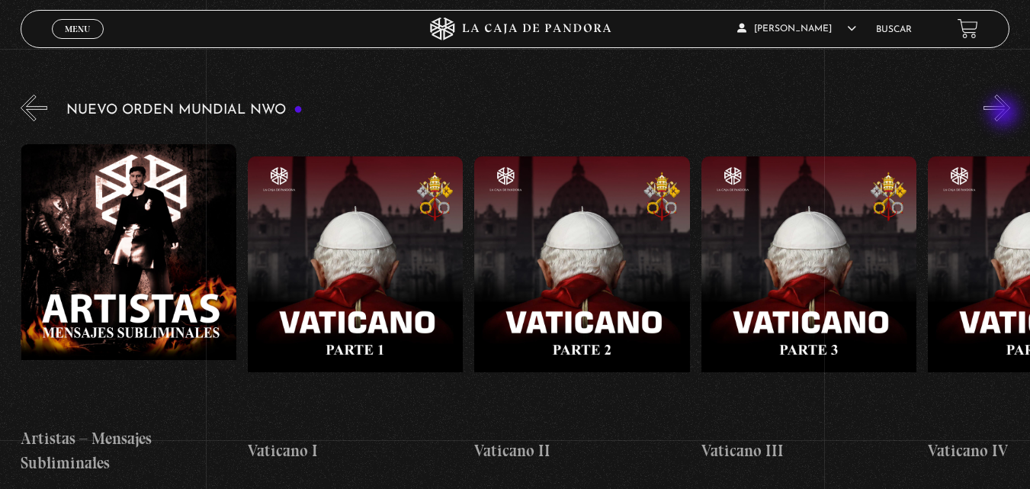
click at [1005, 114] on button "»" at bounding box center [996, 108] width 27 height 27
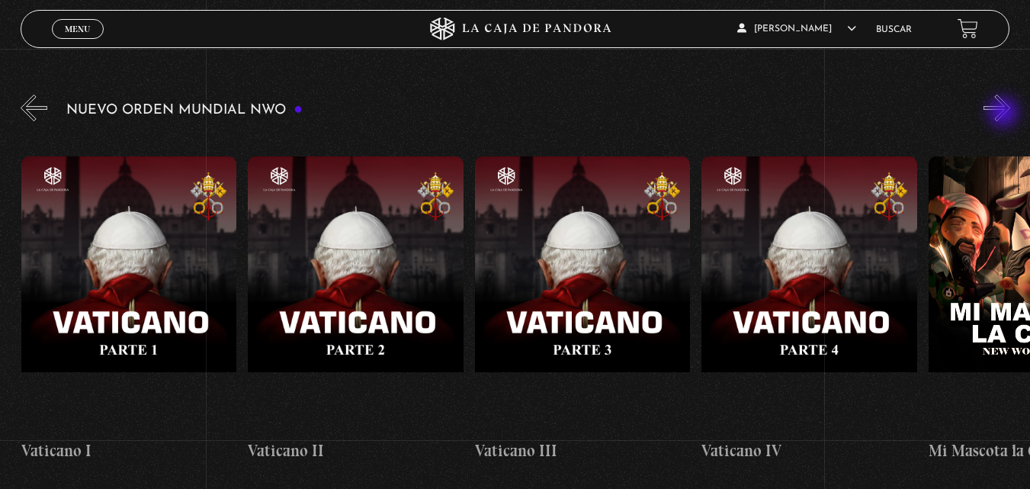
click at [1005, 114] on button "»" at bounding box center [996, 108] width 27 height 27
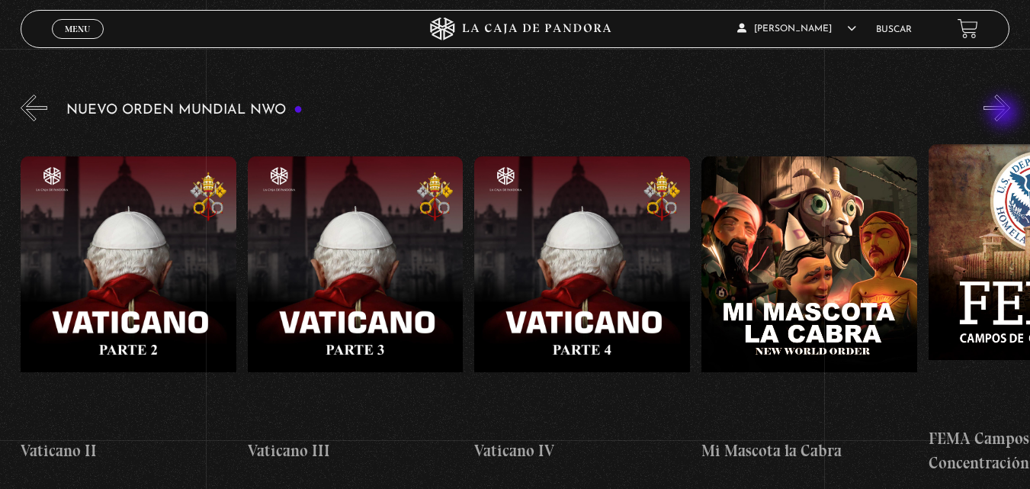
click at [1005, 114] on button "»" at bounding box center [996, 108] width 27 height 27
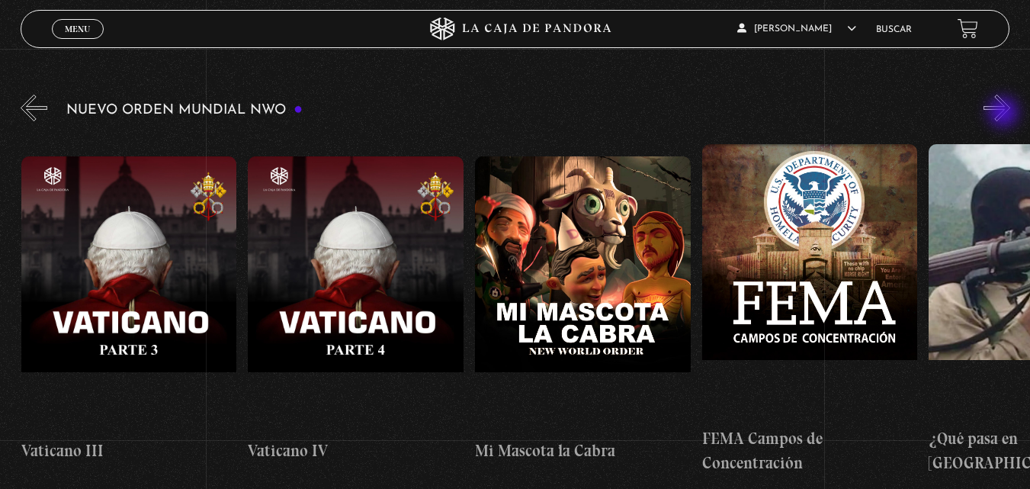
click at [1005, 114] on button "»" at bounding box center [996, 108] width 27 height 27
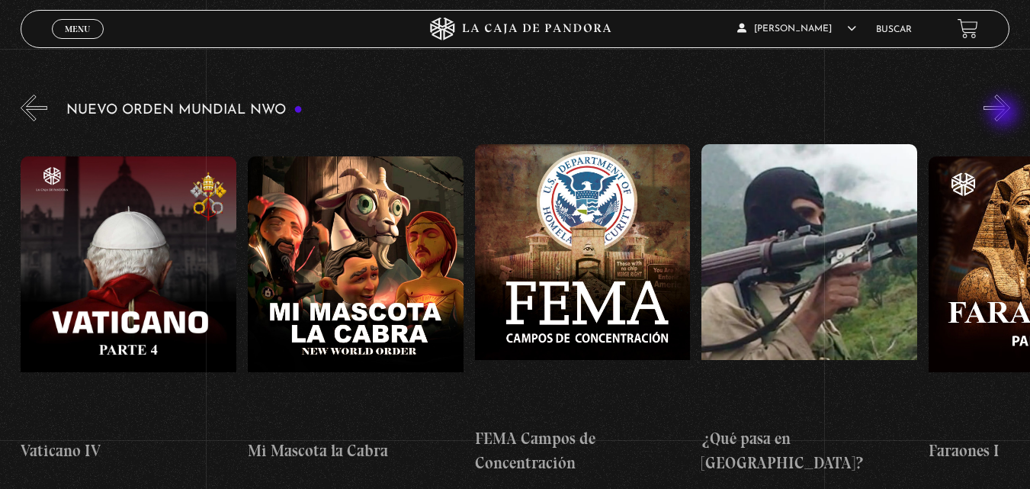
click at [1005, 114] on button "»" at bounding box center [996, 108] width 27 height 27
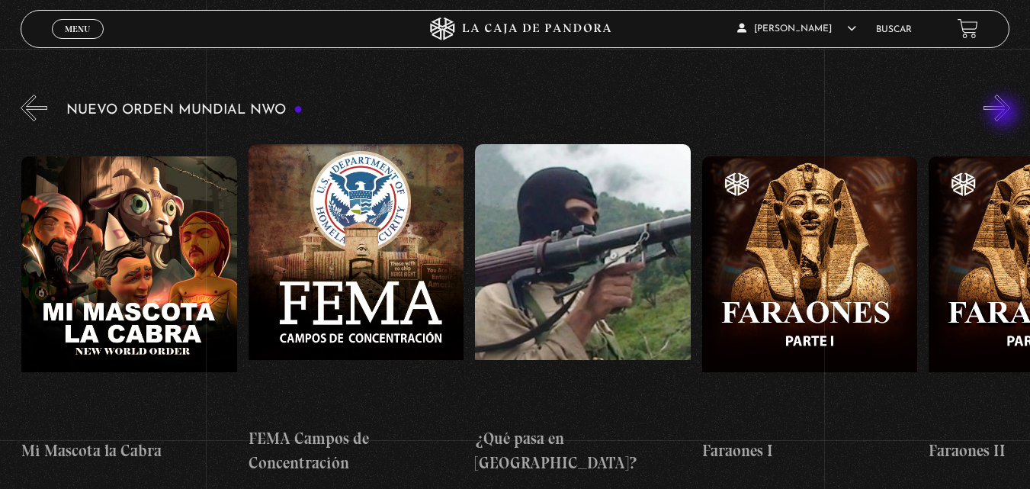
click at [1005, 114] on button "»" at bounding box center [996, 108] width 27 height 27
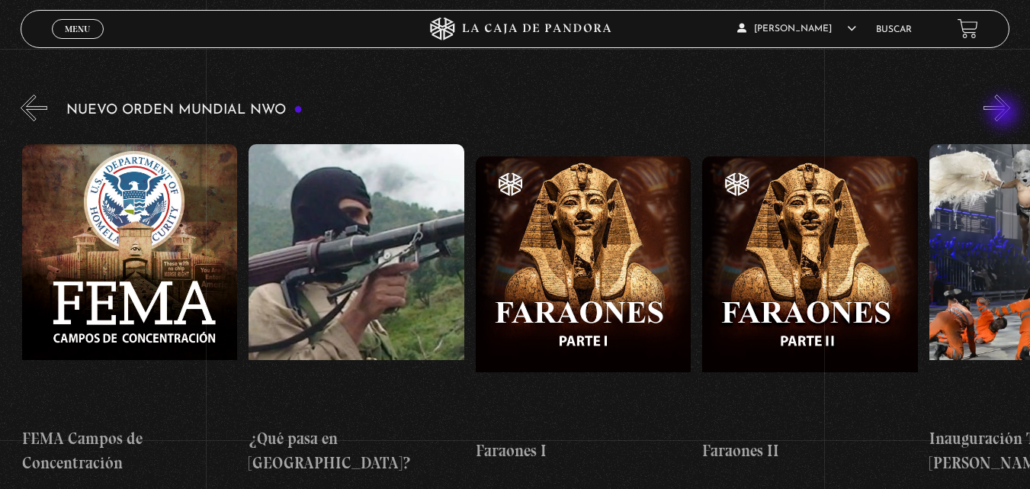
click at [1005, 114] on button "»" at bounding box center [996, 108] width 27 height 27
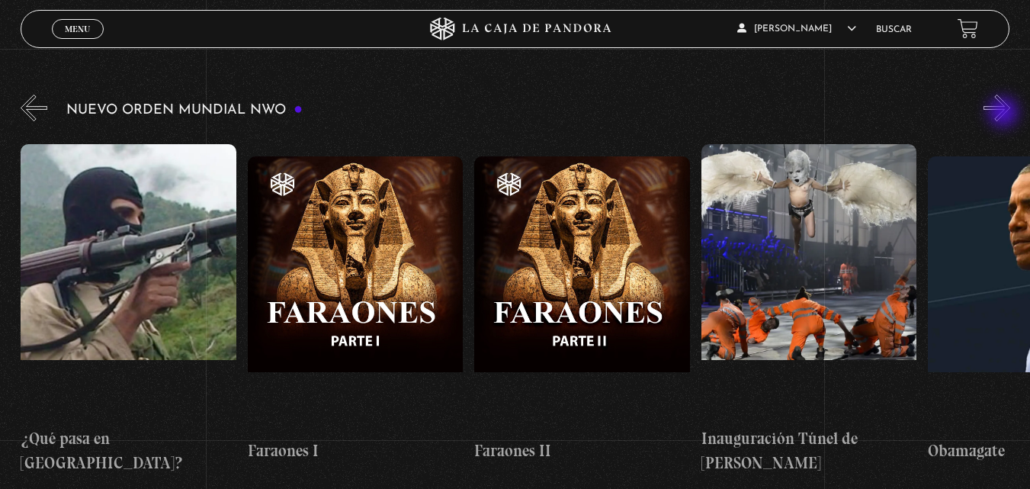
click at [1005, 114] on button "»" at bounding box center [996, 108] width 27 height 27
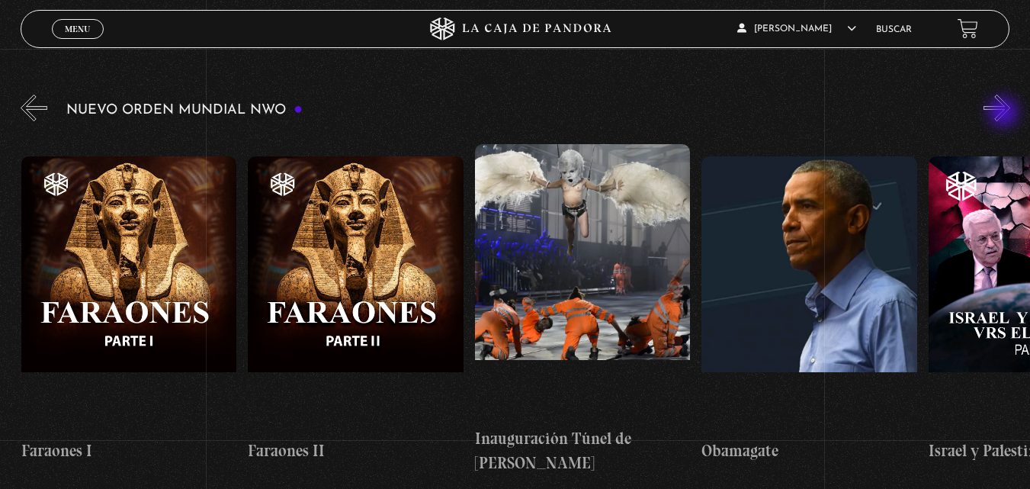
click at [1005, 114] on button "»" at bounding box center [996, 108] width 27 height 27
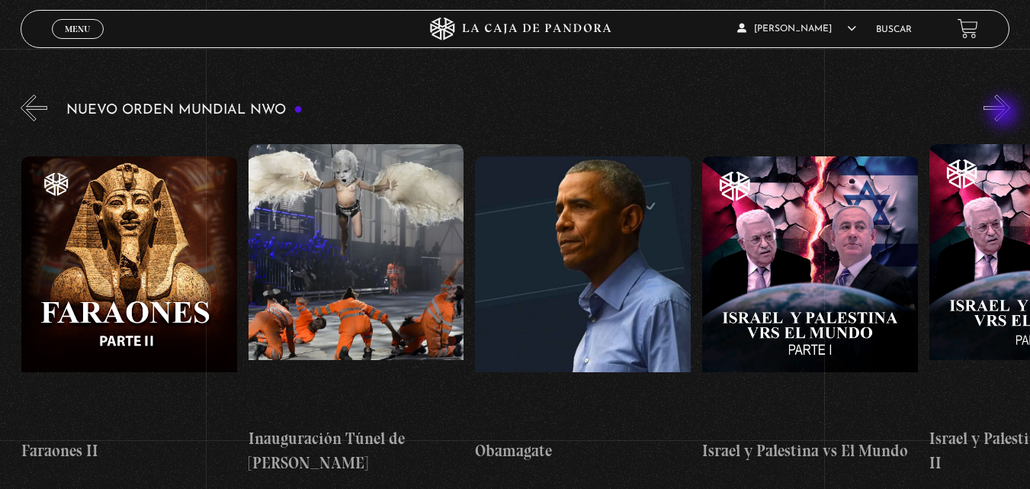
scroll to position [0, 15426]
click at [1005, 114] on button "»" at bounding box center [996, 108] width 27 height 27
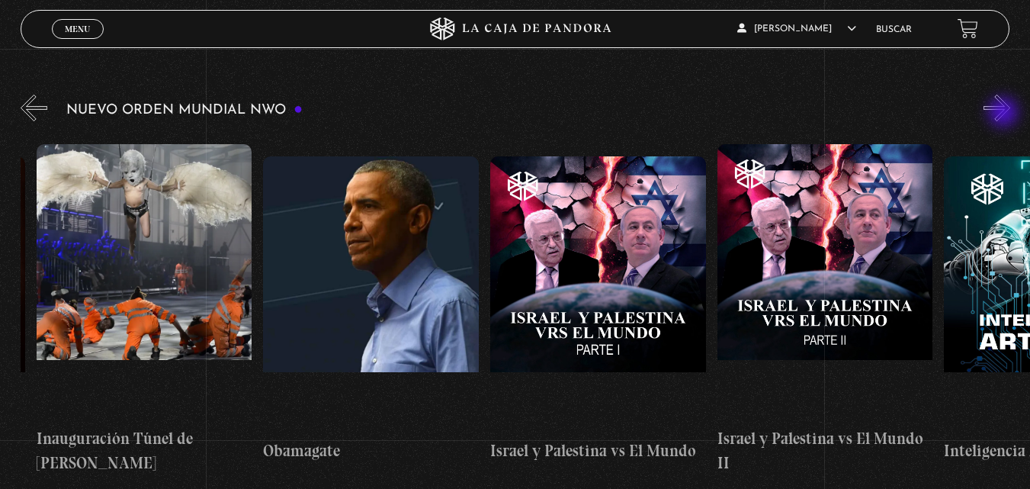
click at [1005, 114] on button "»" at bounding box center [996, 108] width 27 height 27
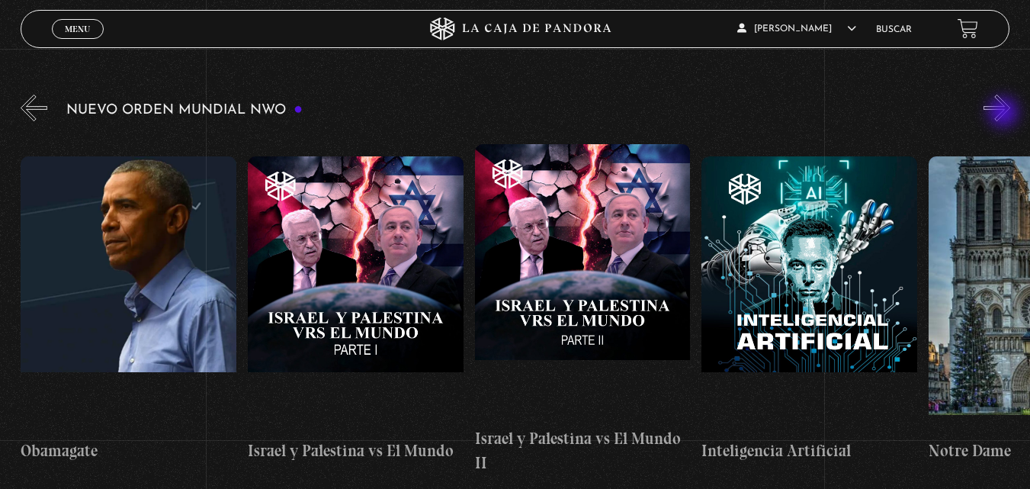
click at [1005, 114] on button "»" at bounding box center [996, 108] width 27 height 27
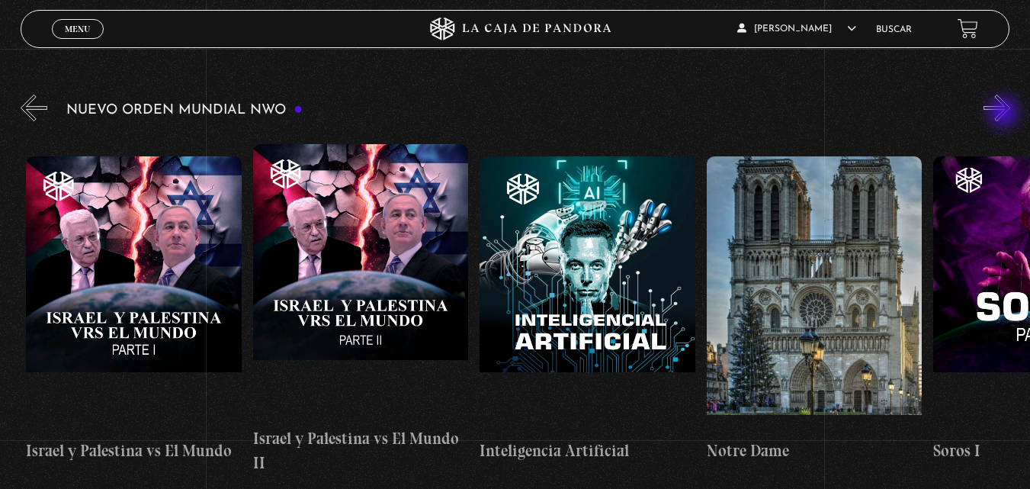
click at [1005, 114] on button "»" at bounding box center [996, 108] width 27 height 27
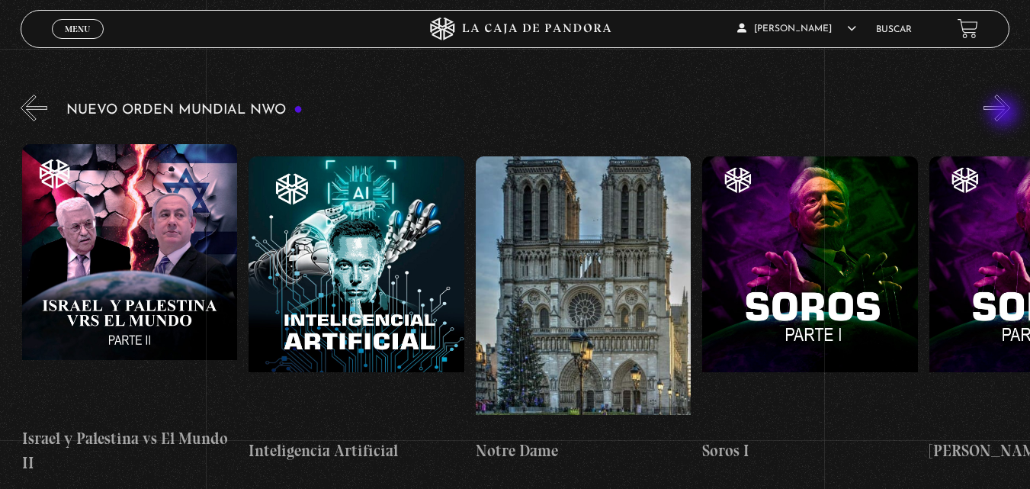
click at [1005, 114] on button "»" at bounding box center [996, 108] width 27 height 27
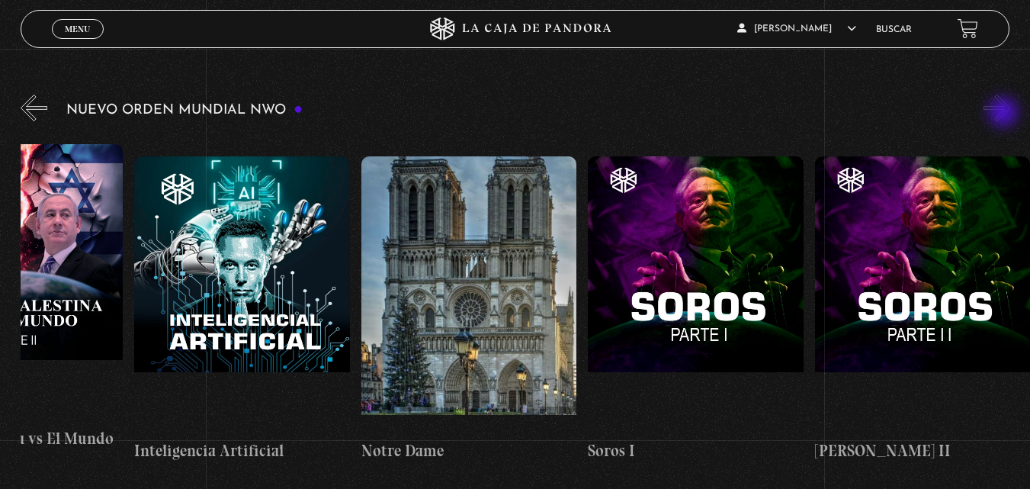
scroll to position [0, 16447]
click at [1005, 114] on button "»" at bounding box center [996, 108] width 27 height 27
click at [24, 111] on button "«" at bounding box center [34, 108] width 27 height 27
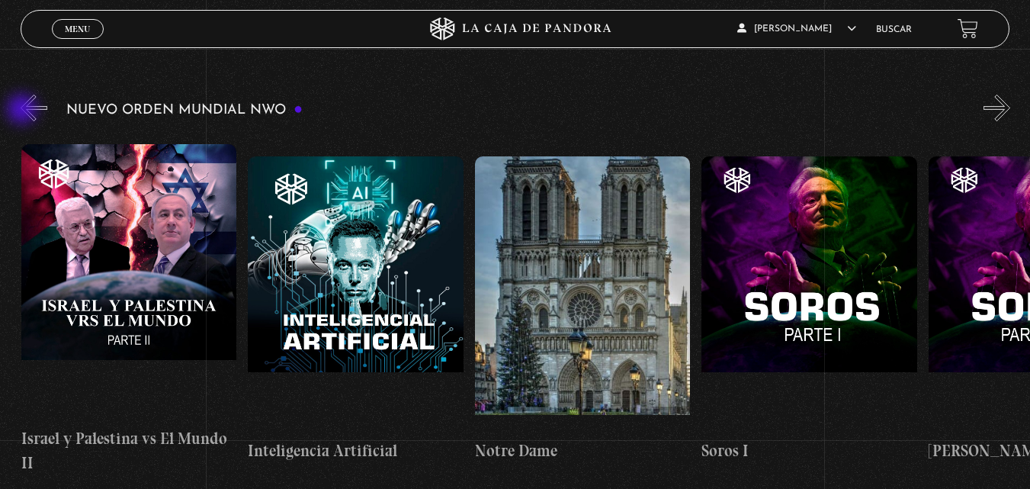
click at [24, 111] on button "«" at bounding box center [34, 108] width 27 height 27
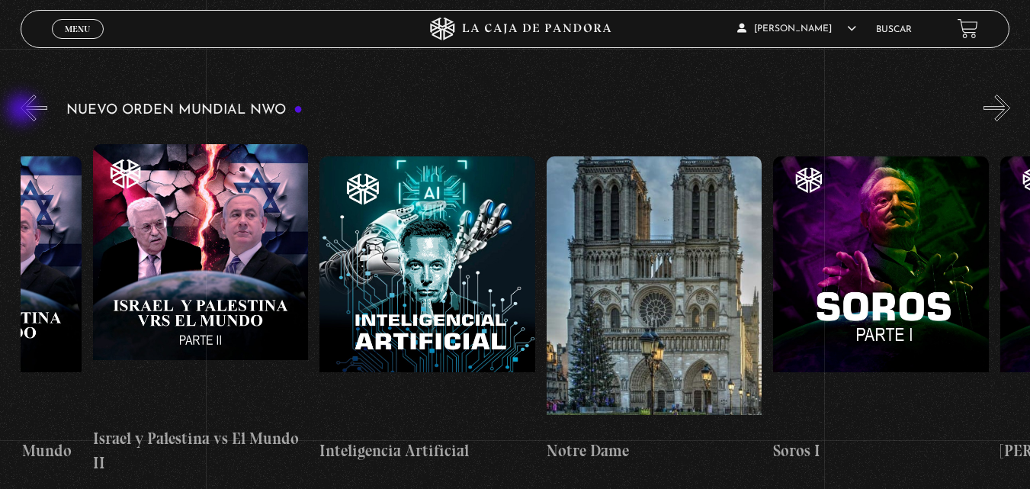
click at [24, 111] on button "«" at bounding box center [34, 108] width 27 height 27
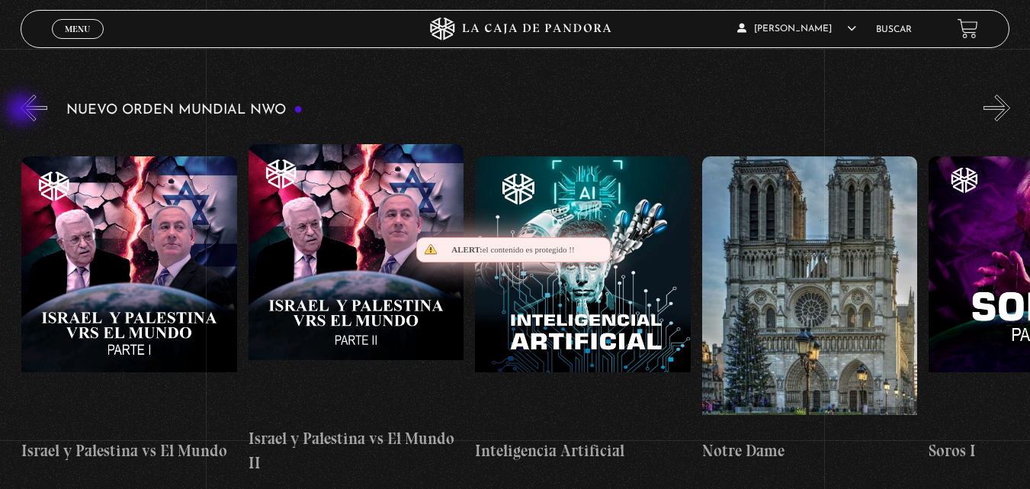
click at [24, 111] on button "«" at bounding box center [34, 108] width 27 height 27
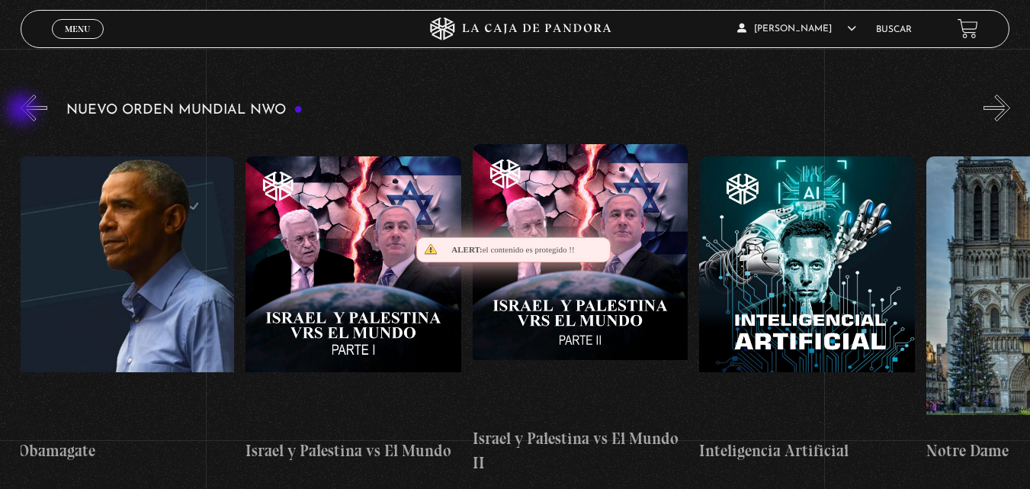
click at [24, 111] on button "«" at bounding box center [34, 108] width 27 height 27
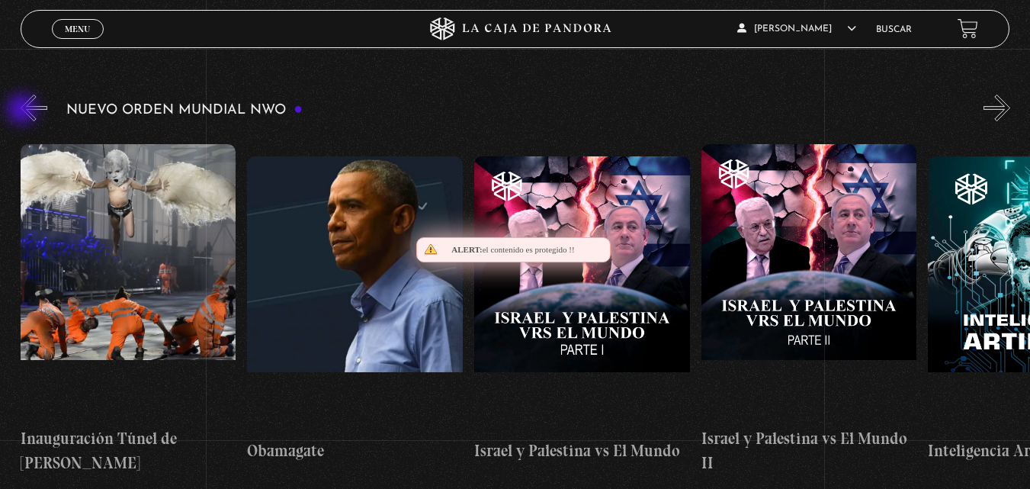
scroll to position [0, 15652]
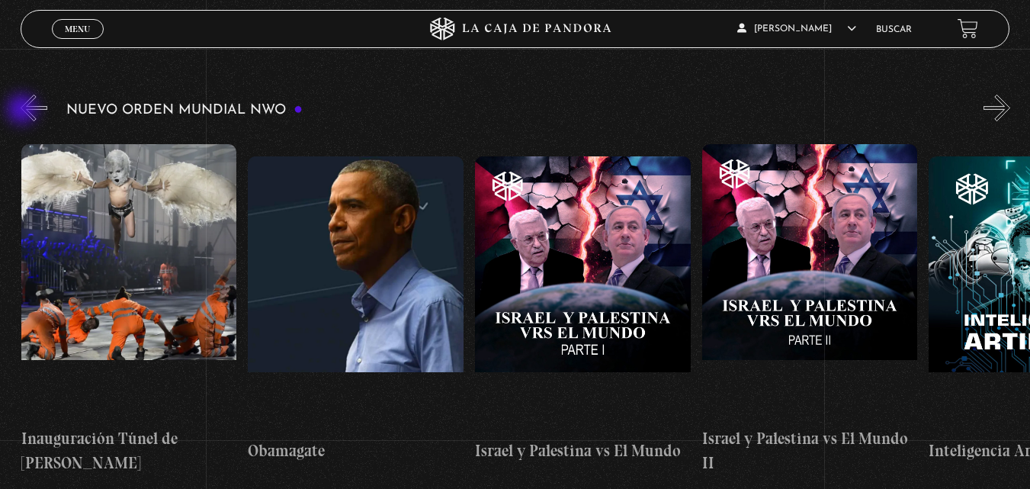
click at [24, 111] on button "«" at bounding box center [34, 108] width 27 height 27
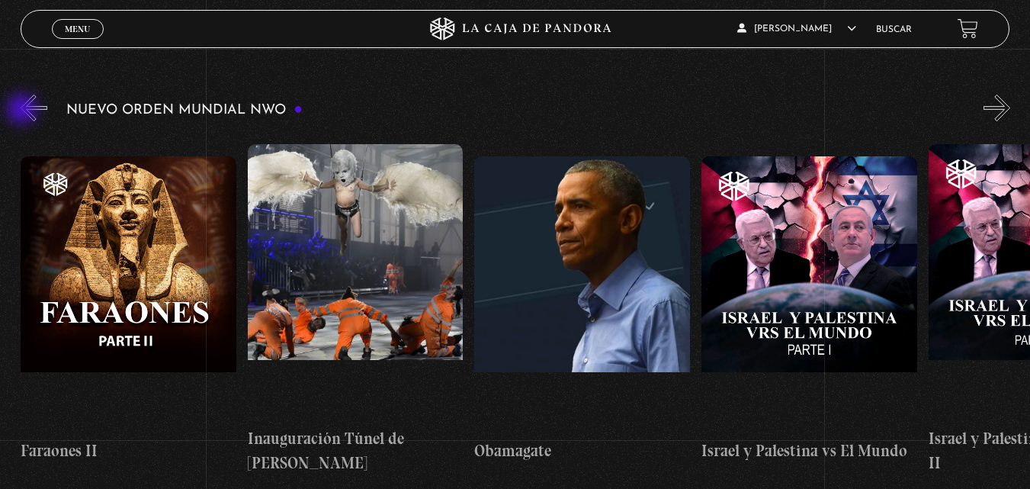
click at [24, 111] on button "«" at bounding box center [34, 108] width 27 height 27
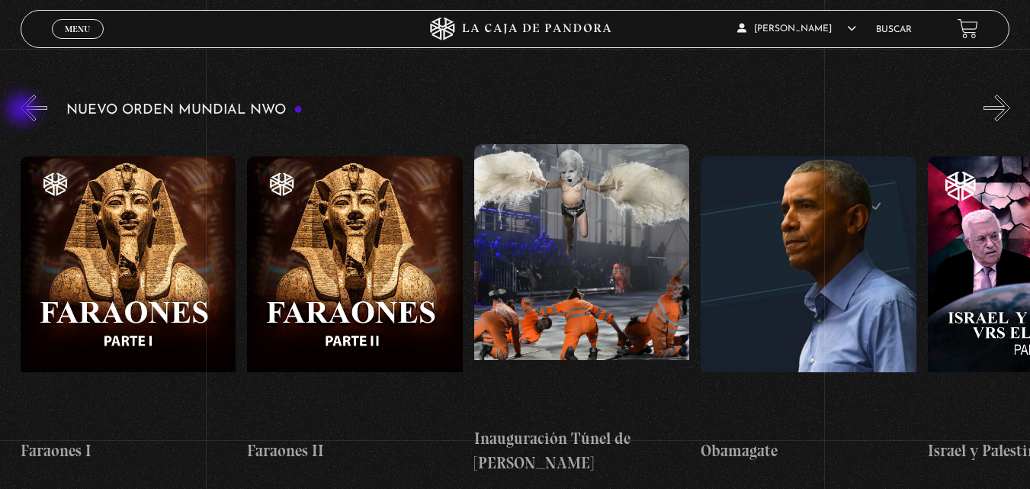
click at [24, 111] on button "«" at bounding box center [34, 108] width 27 height 27
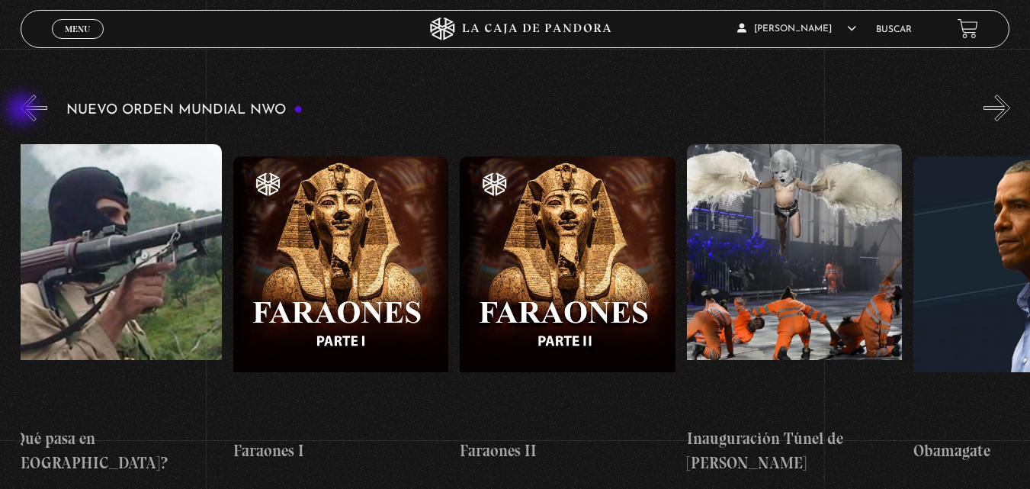
click at [24, 111] on button "«" at bounding box center [34, 108] width 27 height 27
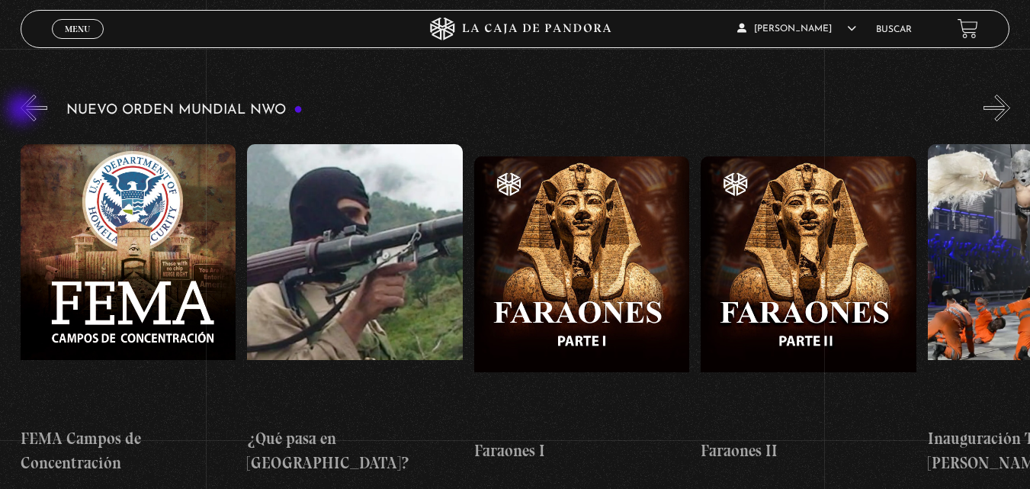
click at [24, 111] on button "«" at bounding box center [34, 108] width 27 height 27
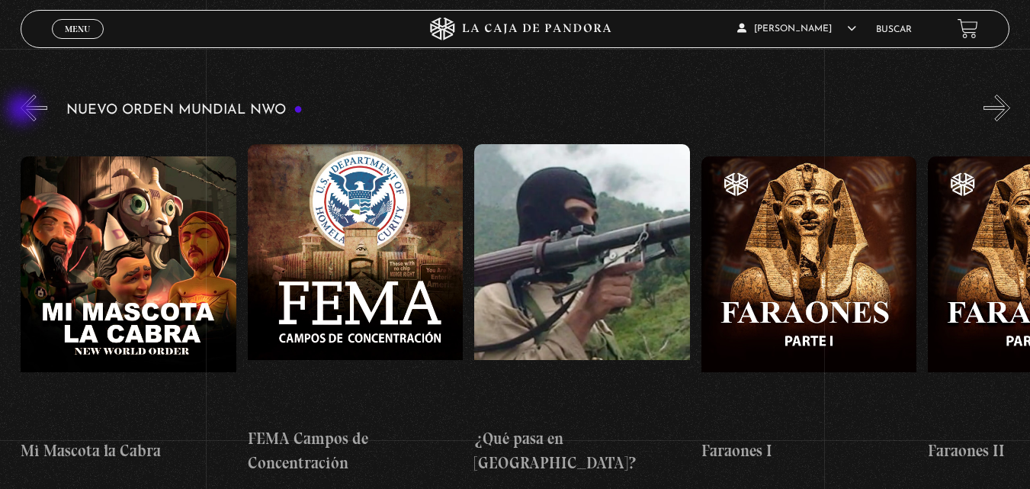
click at [24, 111] on button "«" at bounding box center [34, 108] width 27 height 27
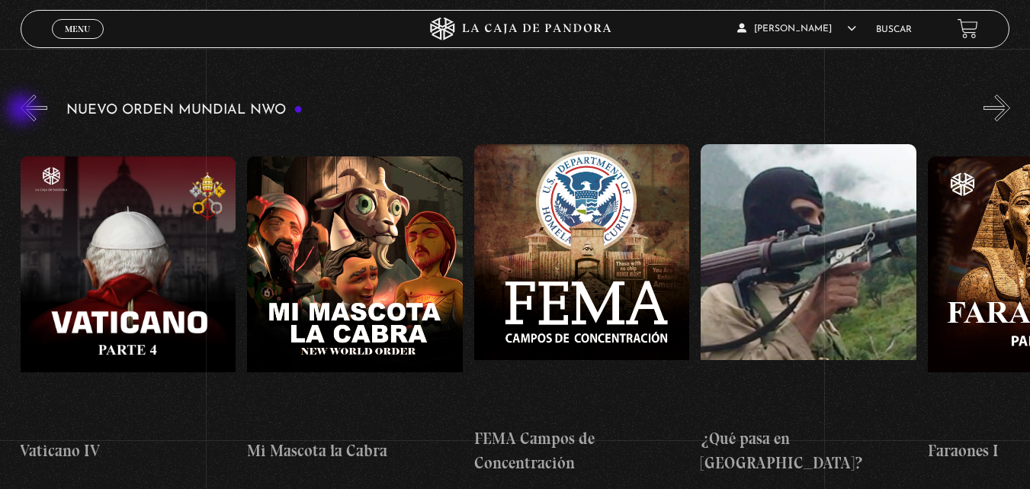
click at [24, 111] on button "«" at bounding box center [34, 108] width 27 height 27
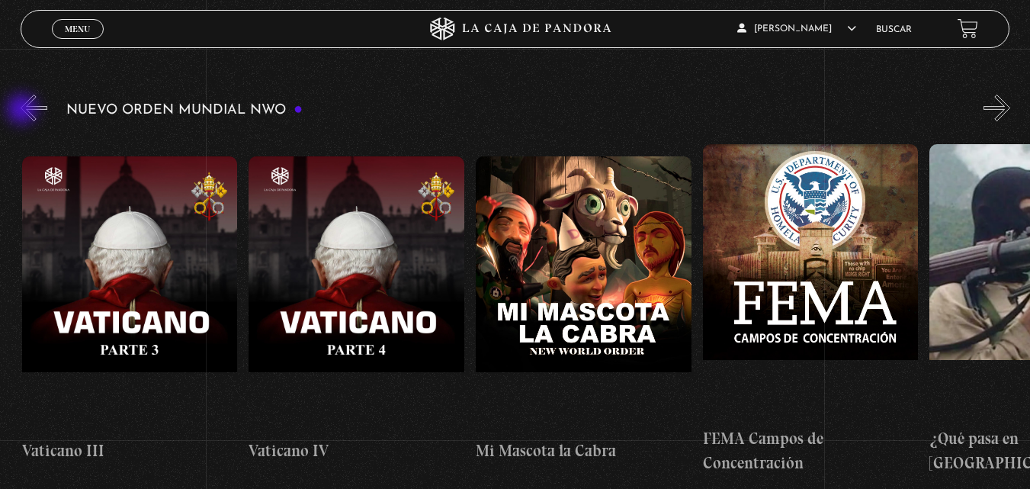
click at [24, 111] on button "«" at bounding box center [34, 108] width 27 height 27
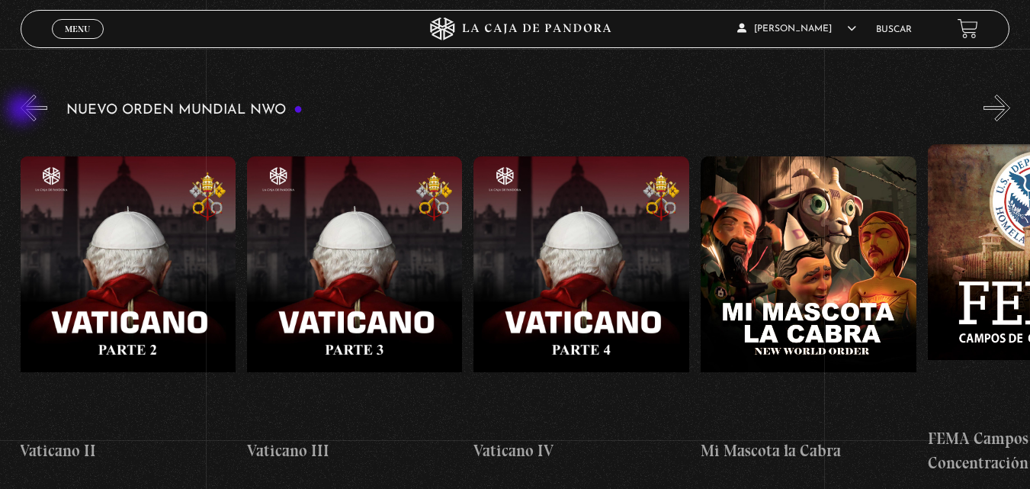
click at [24, 111] on button "«" at bounding box center [34, 108] width 27 height 27
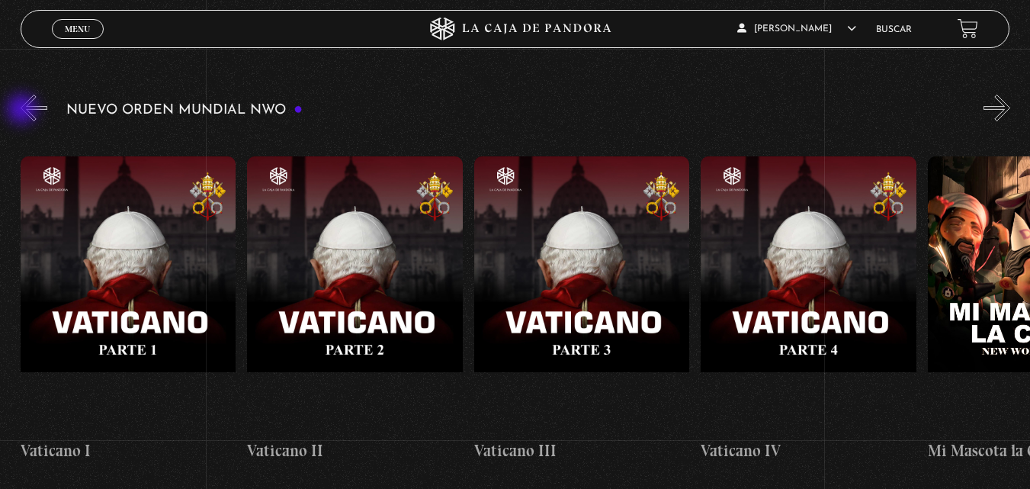
click at [24, 111] on button "«" at bounding box center [34, 108] width 27 height 27
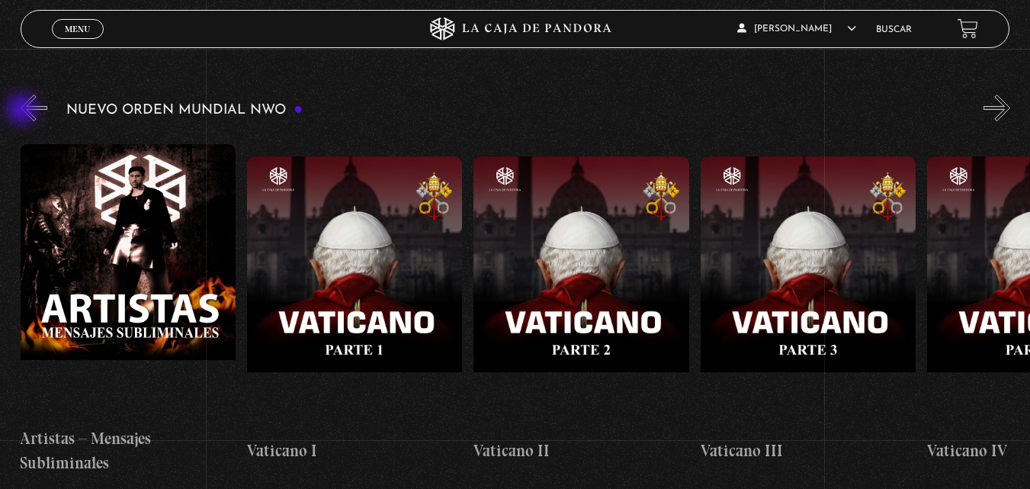
click at [24, 111] on button "«" at bounding box center [34, 108] width 27 height 27
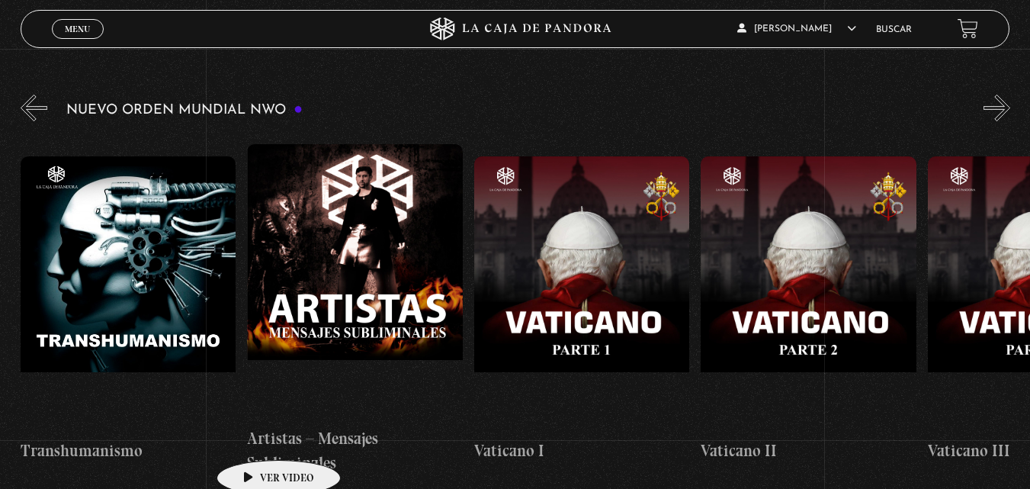
scroll to position [0, 13157]
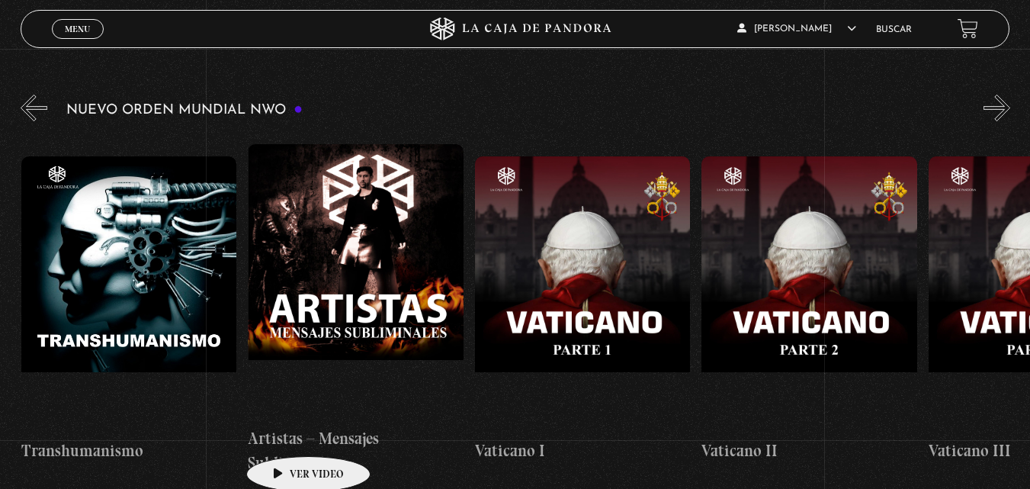
click at [284, 433] on h4 "Artistas – Mensajes Subliminales" at bounding box center [356, 450] width 216 height 48
click at [309, 437] on h4 "Artistas – Mensajes Subliminales" at bounding box center [356, 450] width 216 height 48
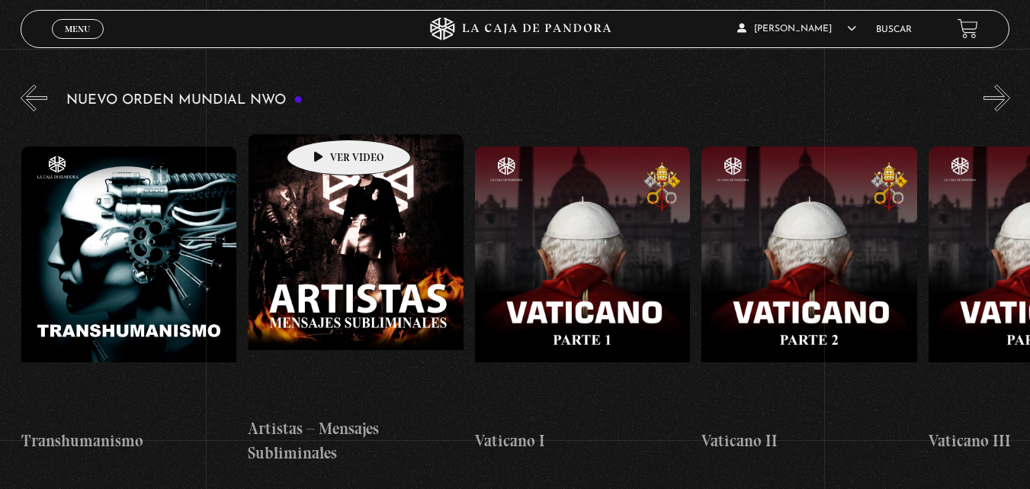
scroll to position [152, 0]
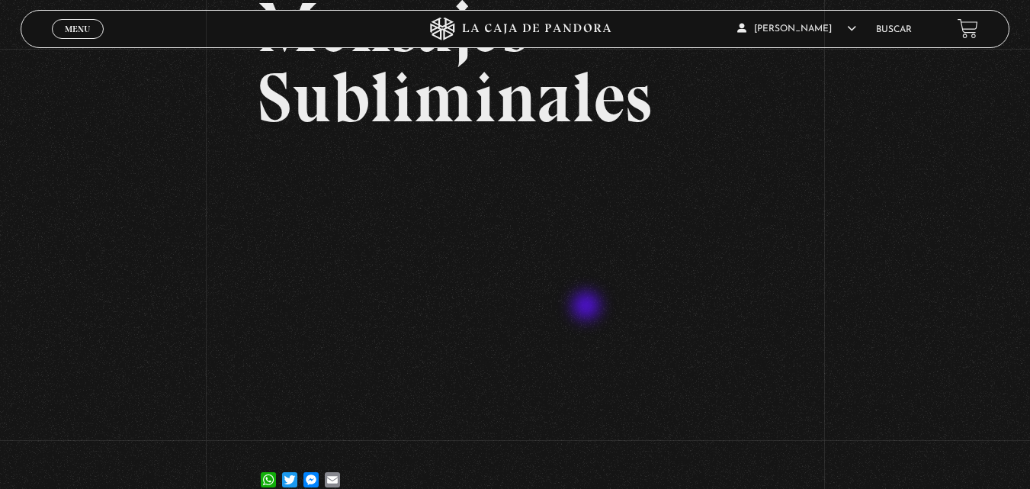
scroll to position [305, 0]
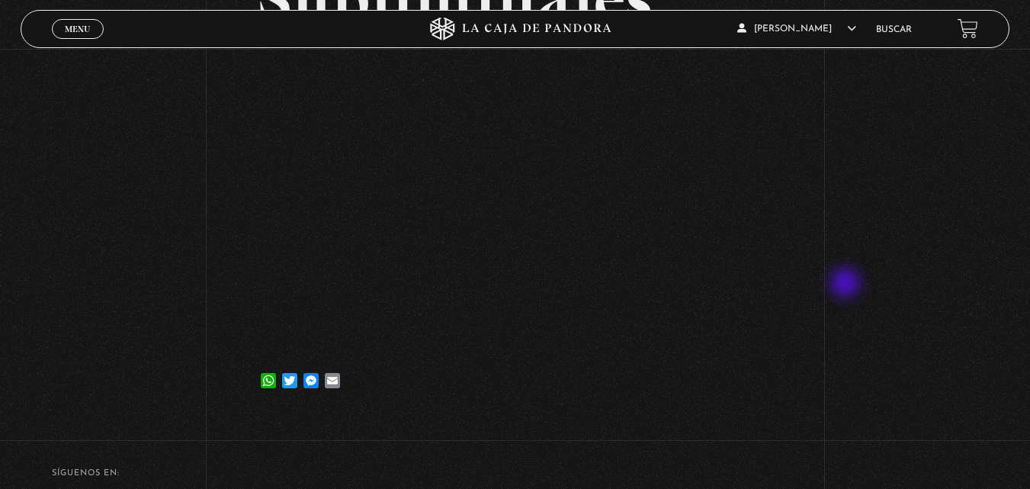
click at [848, 284] on div "Volver [DATE] Artistas – Mensajes Subliminales WhatsApp Twitter Messenger Email" at bounding box center [515, 80] width 1030 height 672
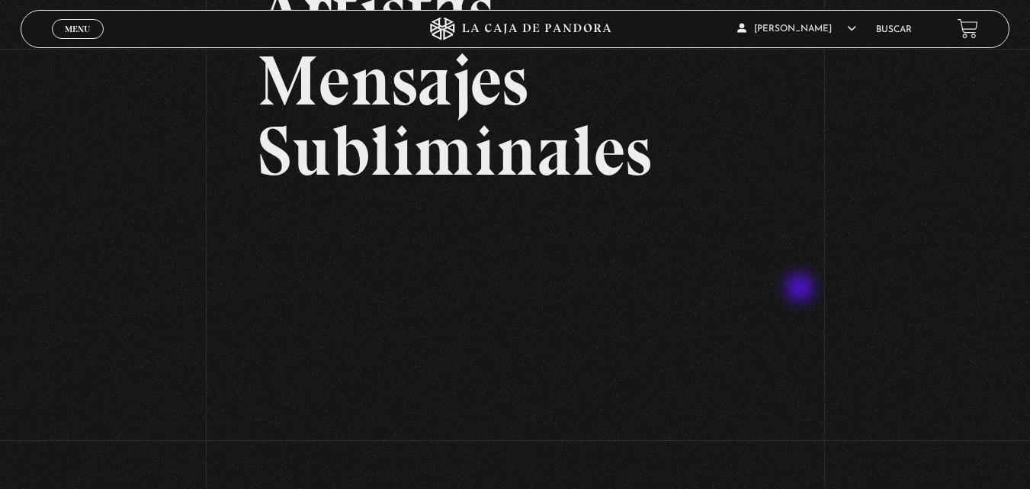
scroll to position [229, 0]
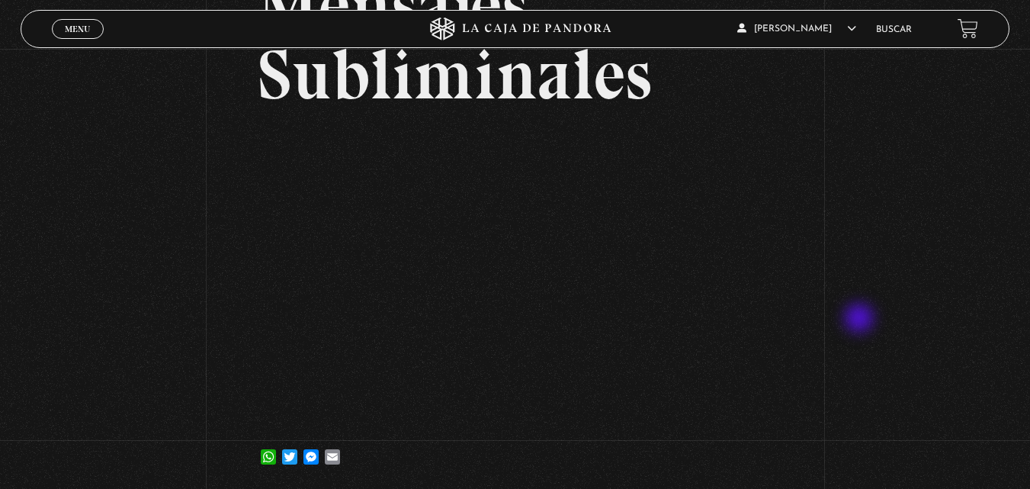
click at [861, 319] on div "Volver [DATE] Artistas – Mensajes Subliminales WhatsApp Twitter Messenger Email" at bounding box center [515, 156] width 1030 height 672
click at [860, 316] on div "Volver [DATE] Artistas – Mensajes Subliminales WhatsApp Twitter Messenger Email" at bounding box center [515, 156] width 1030 height 672
